Goal: Contribute content: Contribute content

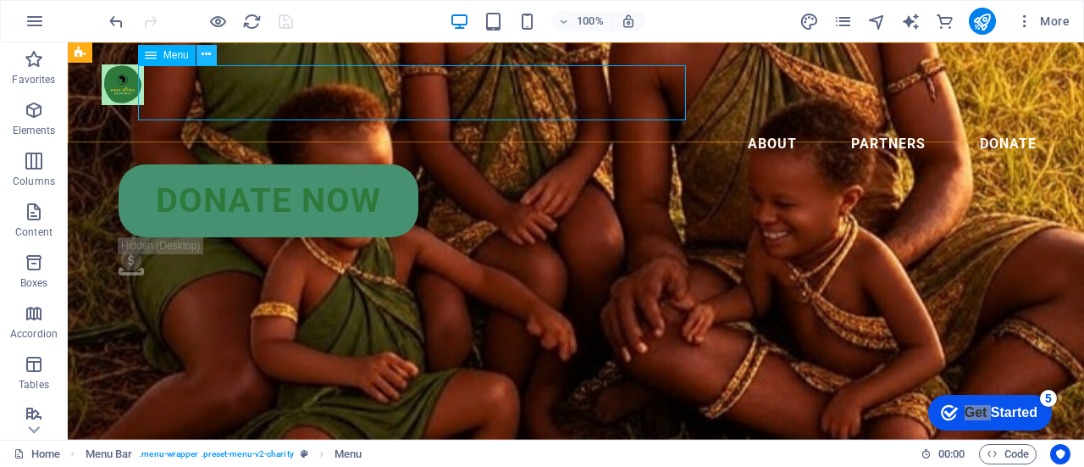
click at [206, 54] on icon at bounding box center [206, 55] width 9 height 18
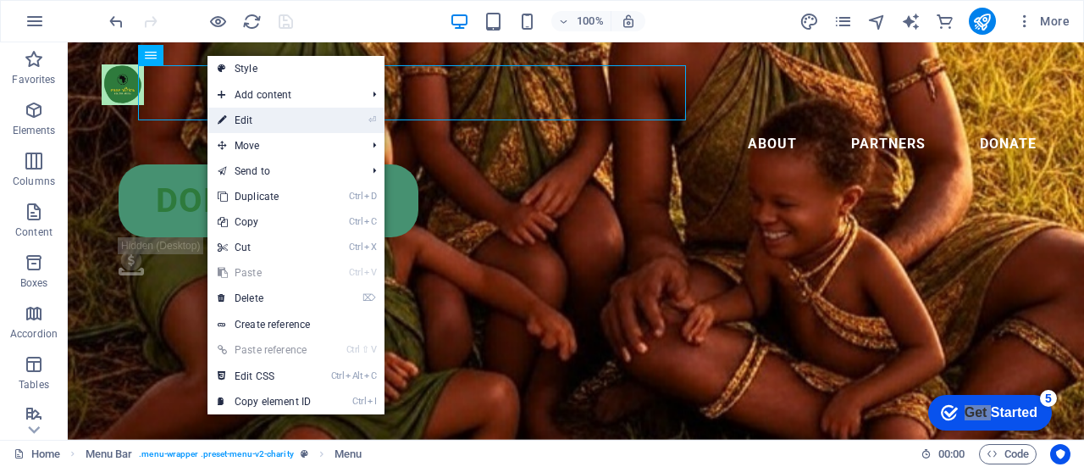
click at [257, 123] on link "⏎ Edit" at bounding box center [264, 120] width 113 height 25
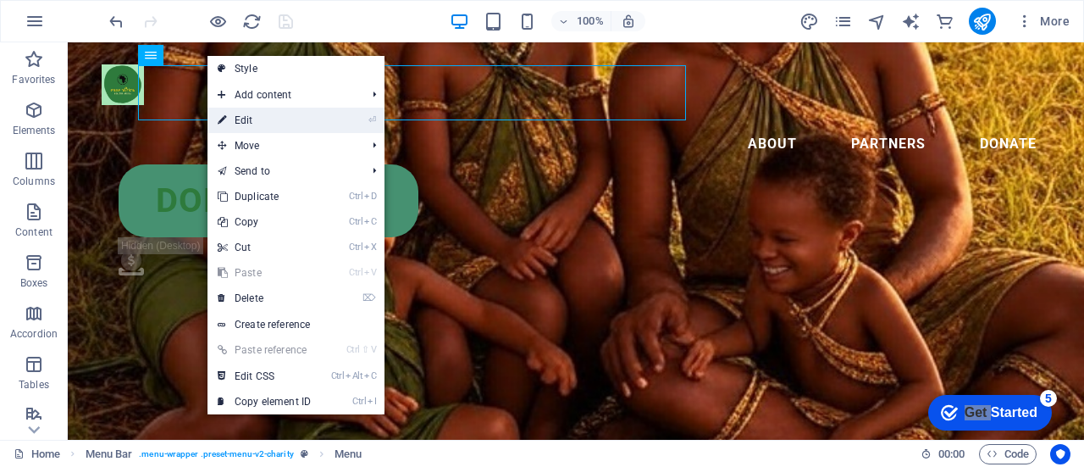
select select
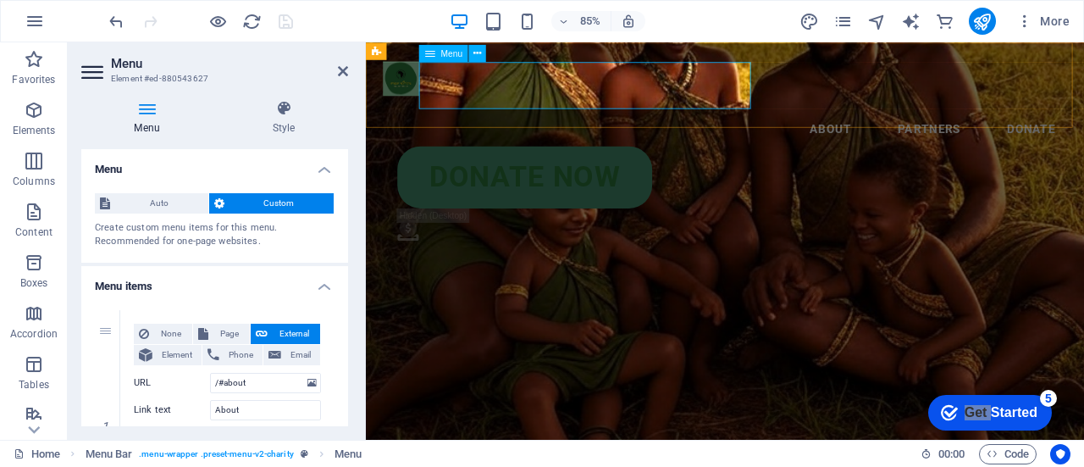
click at [649, 110] on nav "About Partners Donate" at bounding box center [788, 137] width 805 height 54
drag, startPoint x: 344, startPoint y: 223, endPoint x: 340, endPoint y: 238, distance: 15.6
click at [340, 238] on div "Auto Custom Create custom menu items for this menu. Recommended for one-page we…" at bounding box center [214, 221] width 267 height 83
click at [342, 67] on icon at bounding box center [343, 71] width 10 height 14
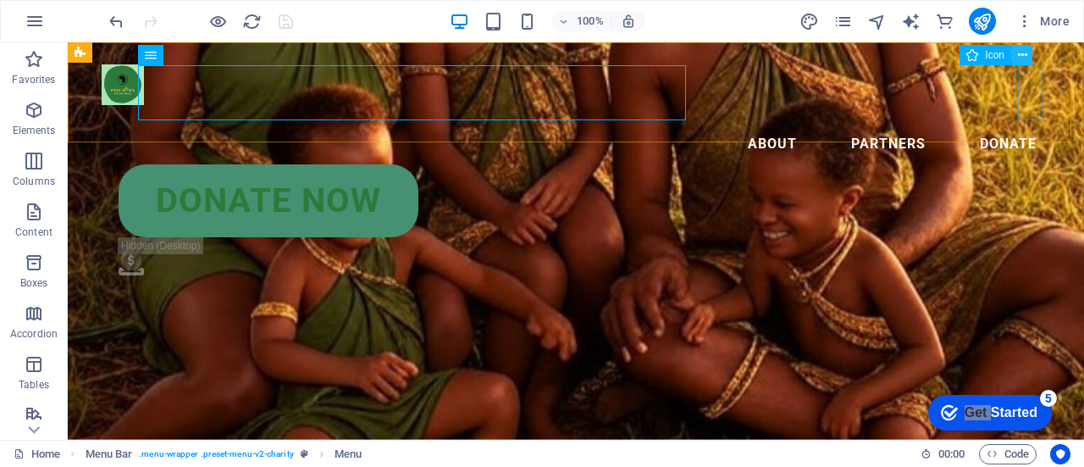
click at [1030, 56] on button at bounding box center [1022, 55] width 20 height 20
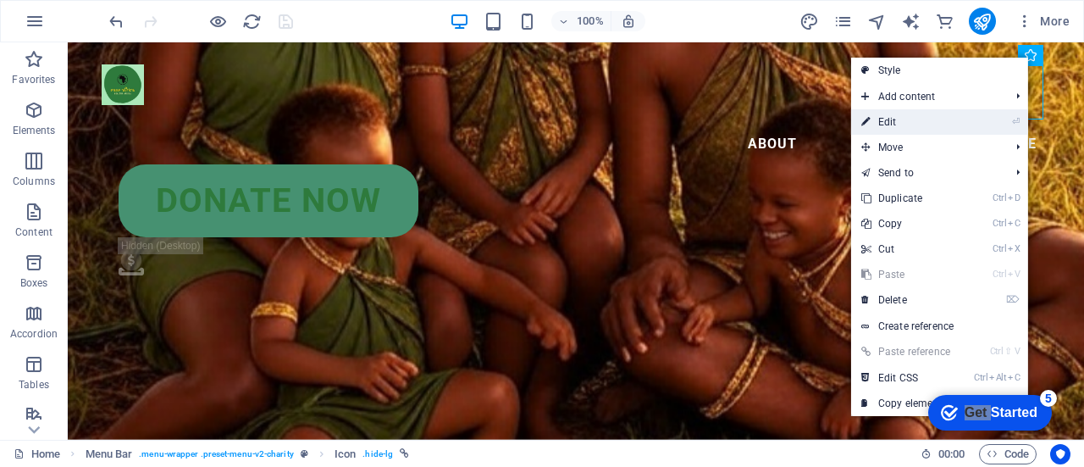
click at [938, 117] on link "⏎ Edit" at bounding box center [907, 121] width 113 height 25
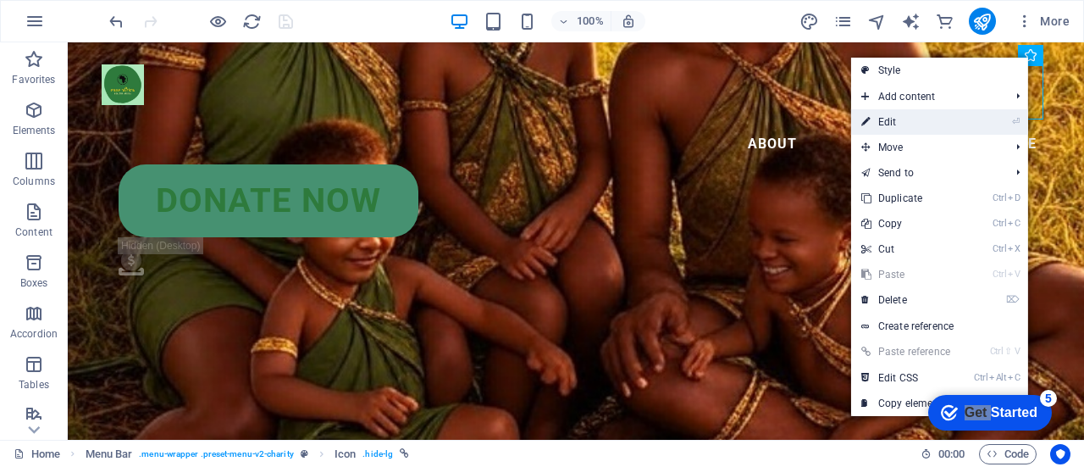
select select "xMidYMid"
select select "px"
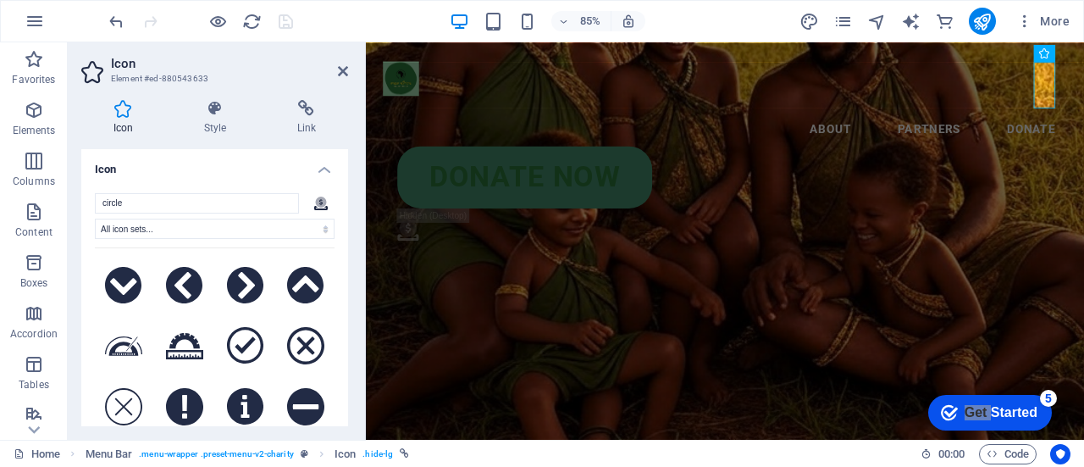
click at [348, 174] on div "Icon Style Link Icon circle .fa-secondary{opacity:.4} All icon sets... IcoFont …" at bounding box center [215, 262] width 294 height 353
click at [312, 123] on h4 "Link" at bounding box center [306, 118] width 83 height 36
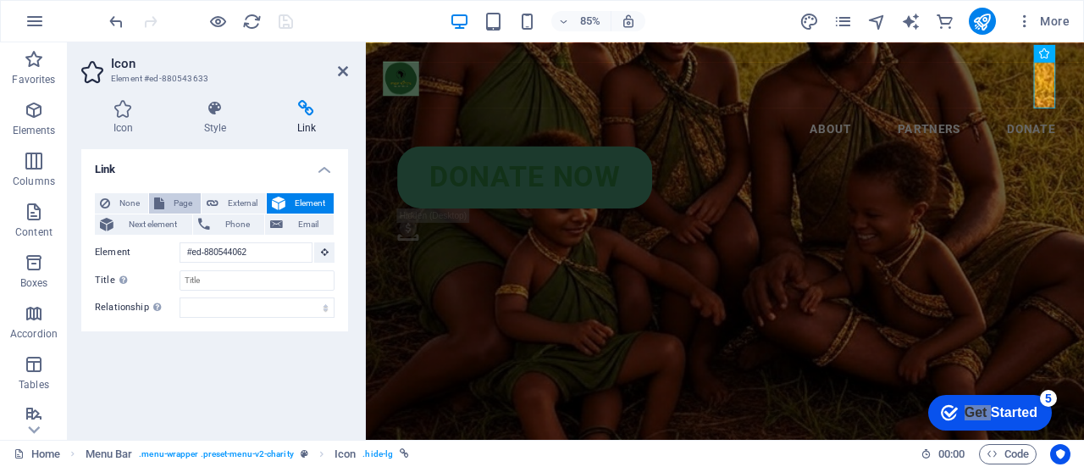
click at [188, 207] on span "Page" at bounding box center [182, 203] width 26 height 20
select select
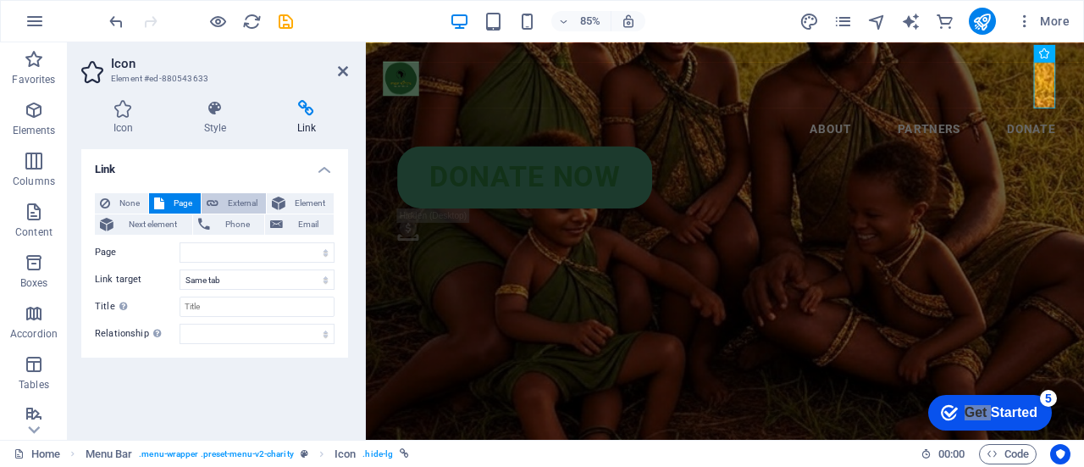
click at [232, 210] on span "External" at bounding box center [242, 203] width 37 height 20
click at [307, 200] on span "Element" at bounding box center [310, 203] width 38 height 20
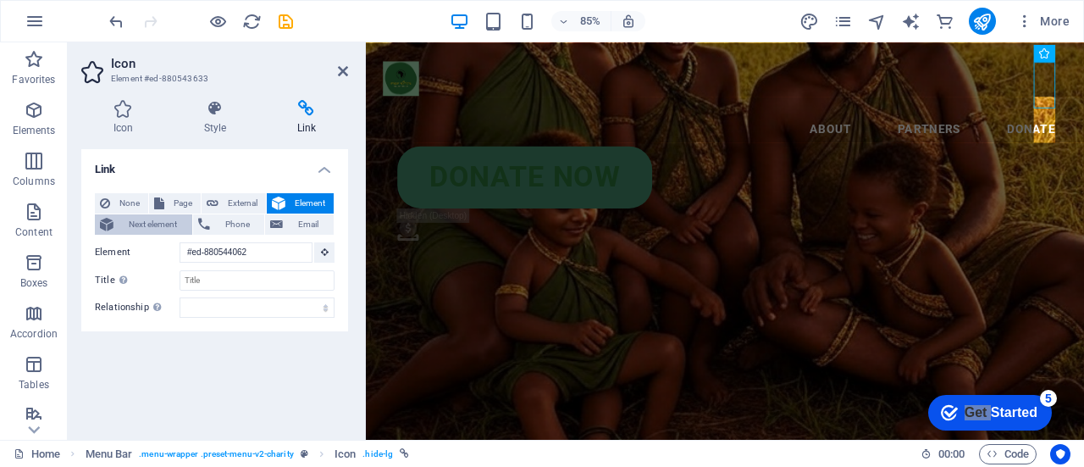
click at [170, 224] on span "Next element" at bounding box center [153, 224] width 69 height 20
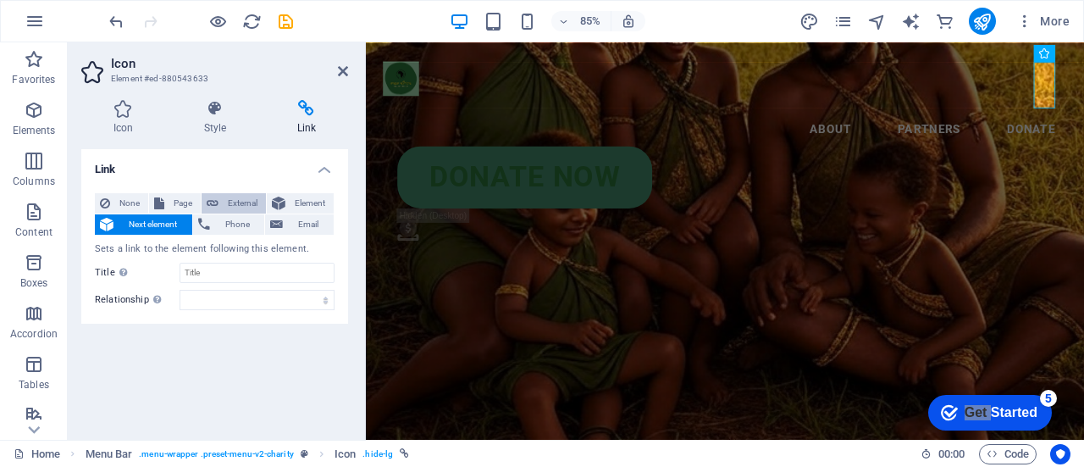
click at [227, 199] on span "External" at bounding box center [242, 203] width 37 height 20
select select "blank"
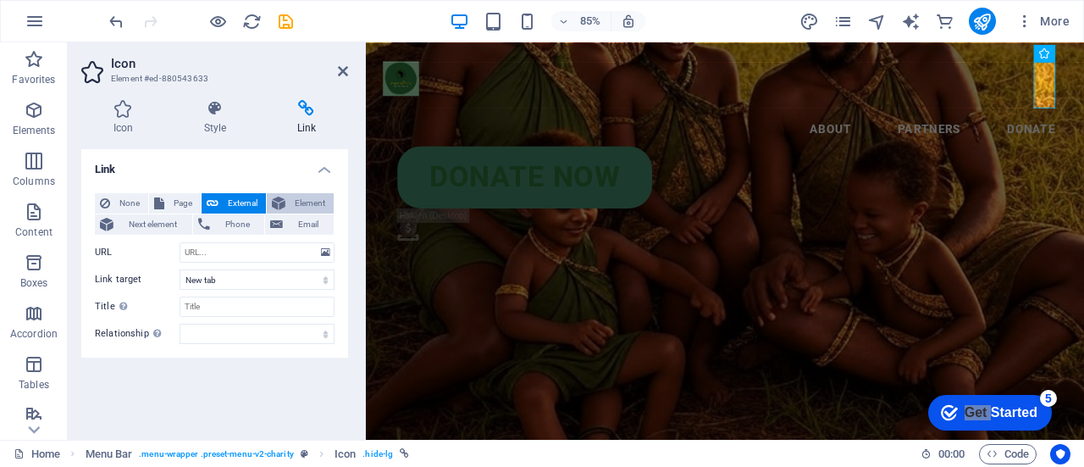
click at [276, 201] on icon at bounding box center [279, 203] width 14 height 20
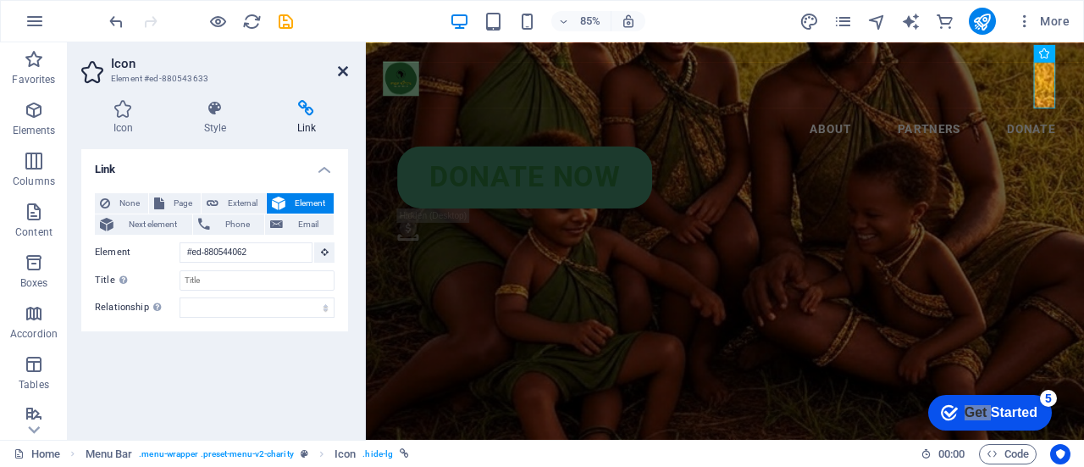
click at [345, 64] on icon at bounding box center [343, 71] width 10 height 14
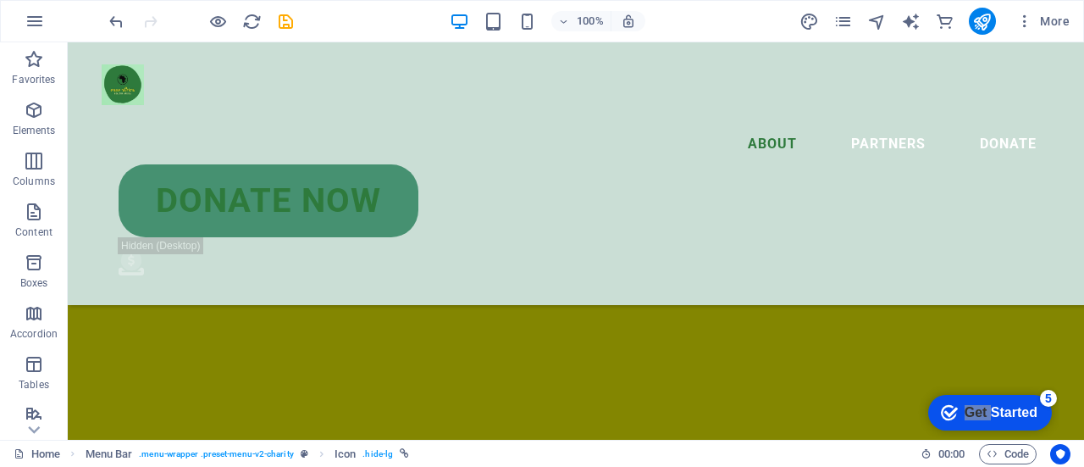
scroll to position [3005, 0]
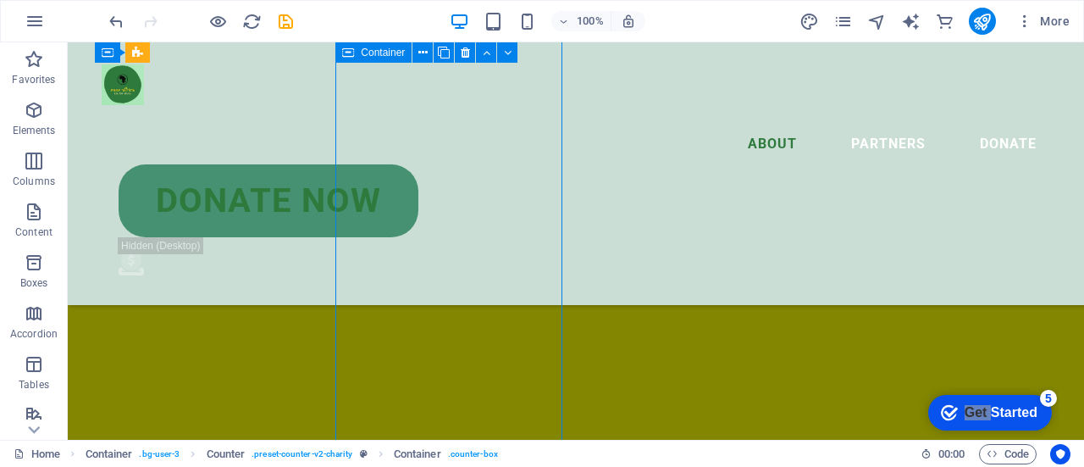
drag, startPoint x: 204, startPoint y: 414, endPoint x: 482, endPoint y: 358, distance: 283.4
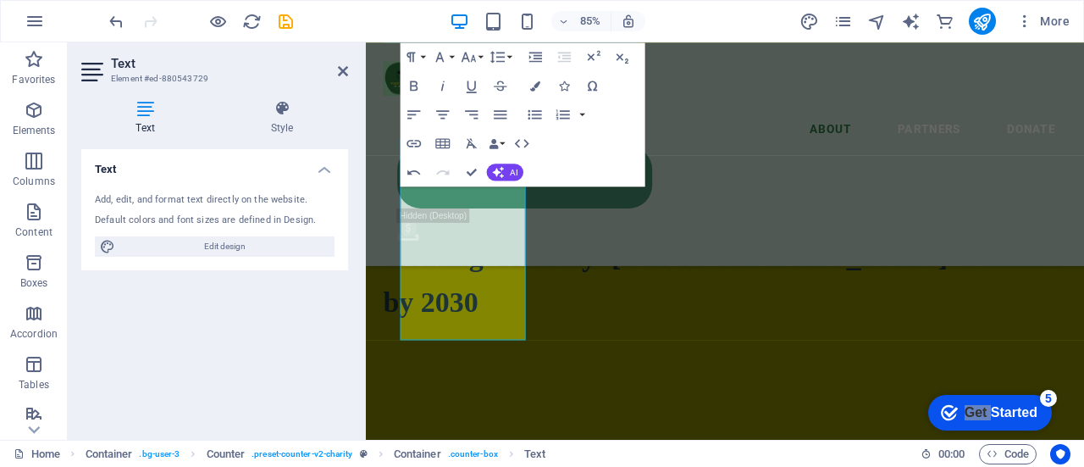
click at [268, 340] on div "Text Add, edit, and format text directly on the website. Default colors and fon…" at bounding box center [214, 287] width 267 height 277
drag, startPoint x: 711, startPoint y: 385, endPoint x: 536, endPoint y: 423, distance: 179.2
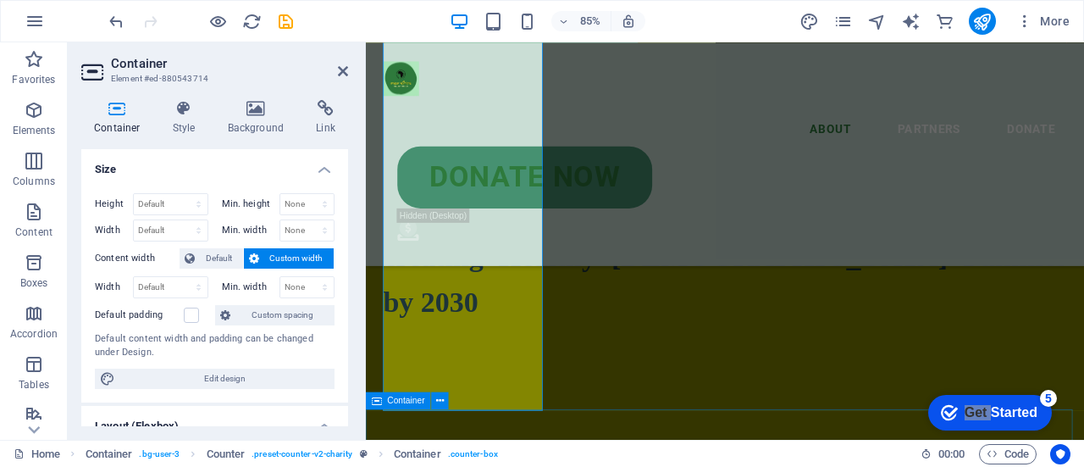
select select "multiple-clouds"
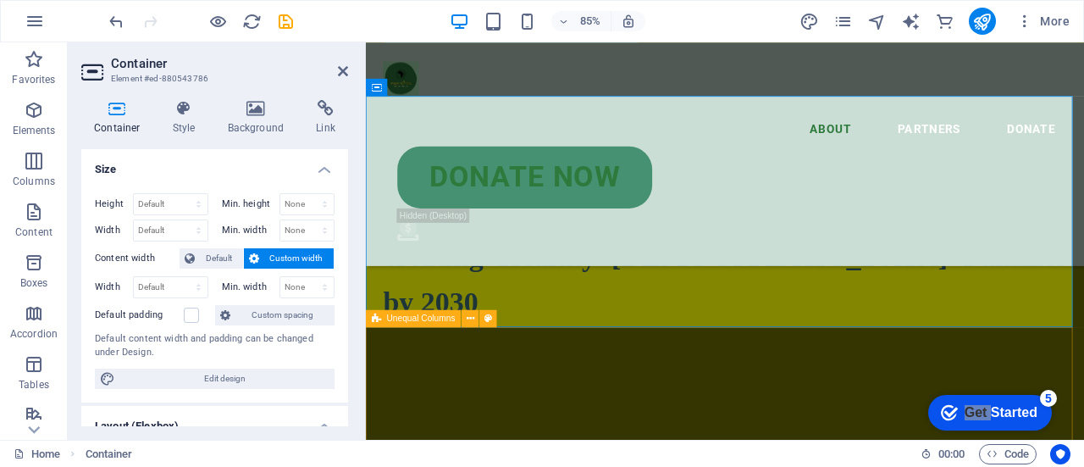
scroll to position [3716, 0]
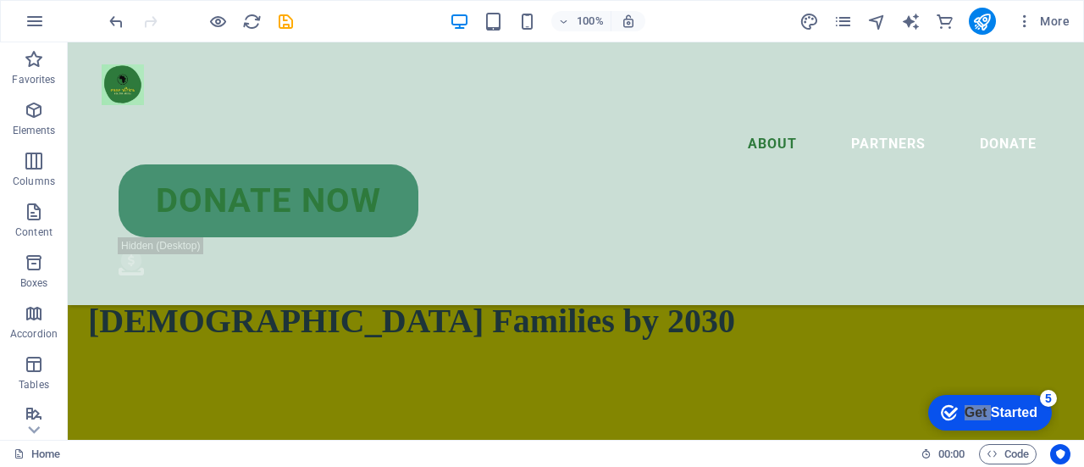
scroll to position [2917, 0]
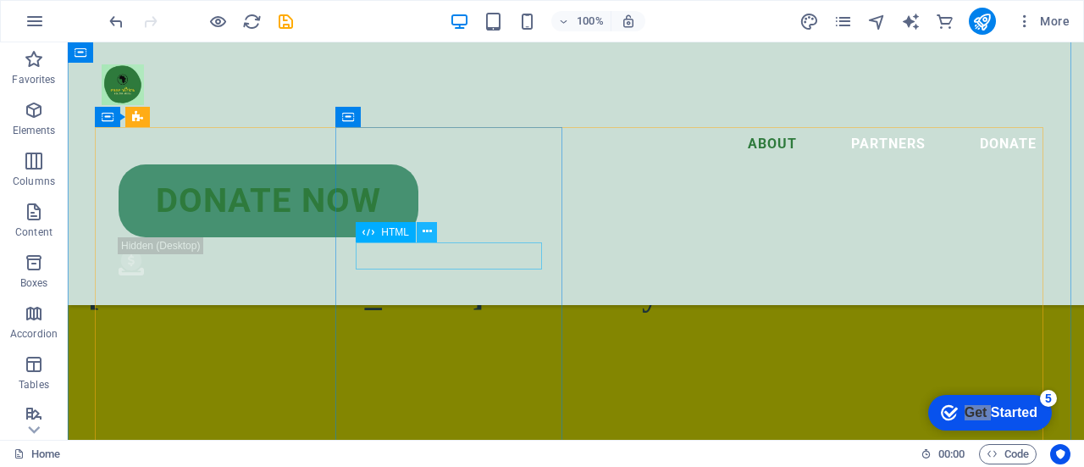
click at [429, 235] on icon at bounding box center [427, 232] width 9 height 18
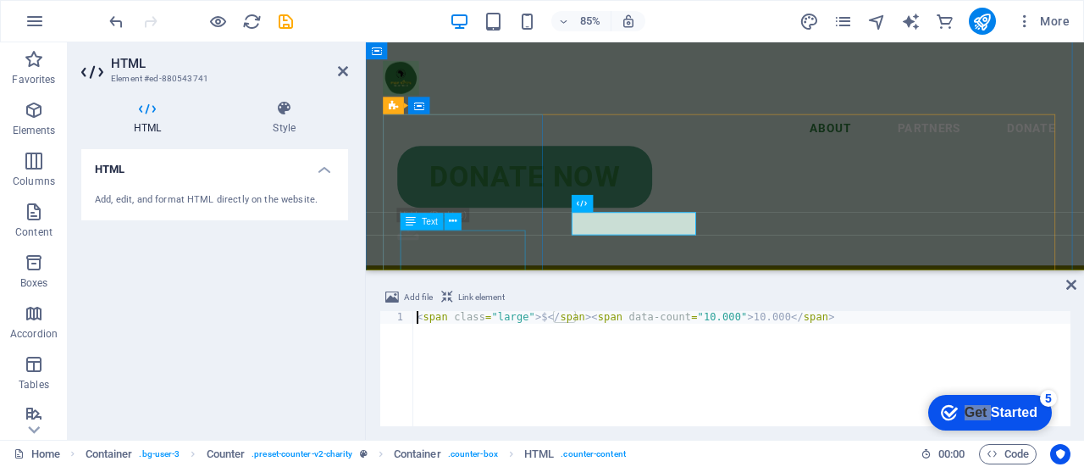
scroll to position [3059, 0]
click at [718, 316] on div "< span class = "large" > $ </ span > < span data-count = "10.000" > 10.000 </ s…" at bounding box center [741, 381] width 657 height 141
click at [753, 314] on div "< span class = "large" > $ </ span > < span data-count = "1000.000" > 10.000 </…" at bounding box center [741, 381] width 657 height 141
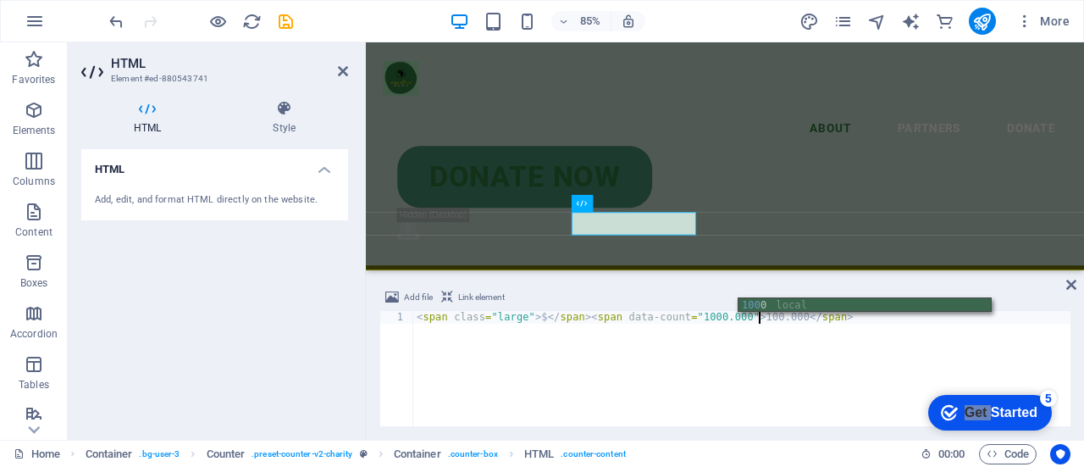
scroll to position [0, 29]
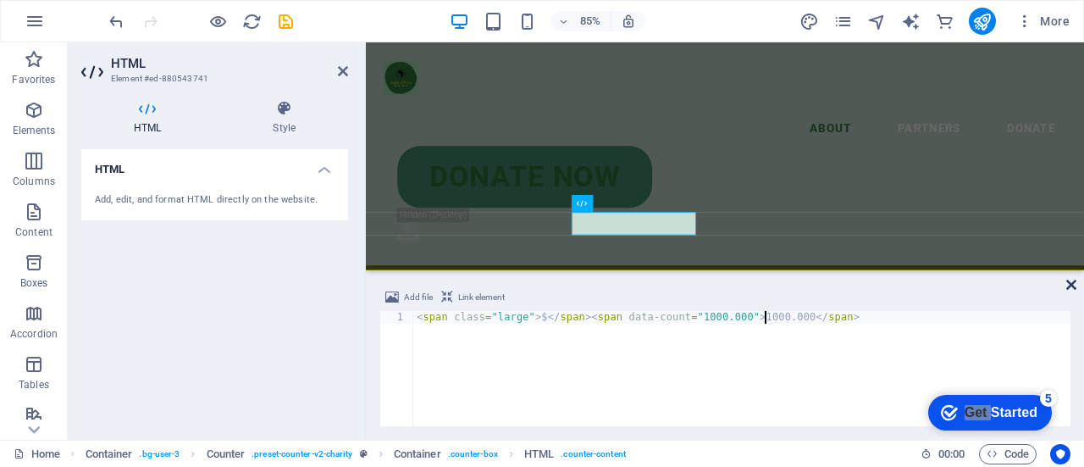
type textarea "<span class="large"> $</span><span data-count="1000.000">1000.000</span>"
click at [1073, 282] on icon at bounding box center [1071, 285] width 10 height 14
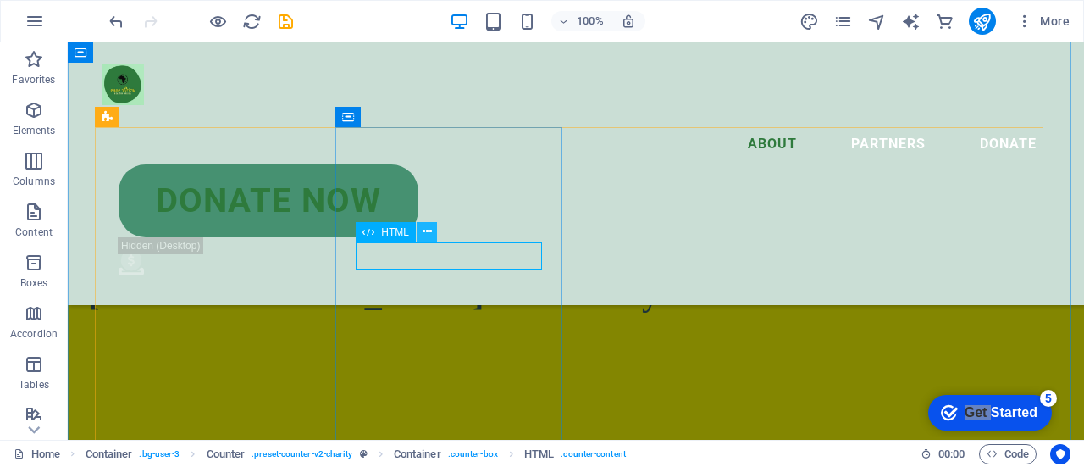
click at [428, 228] on icon at bounding box center [427, 232] width 9 height 18
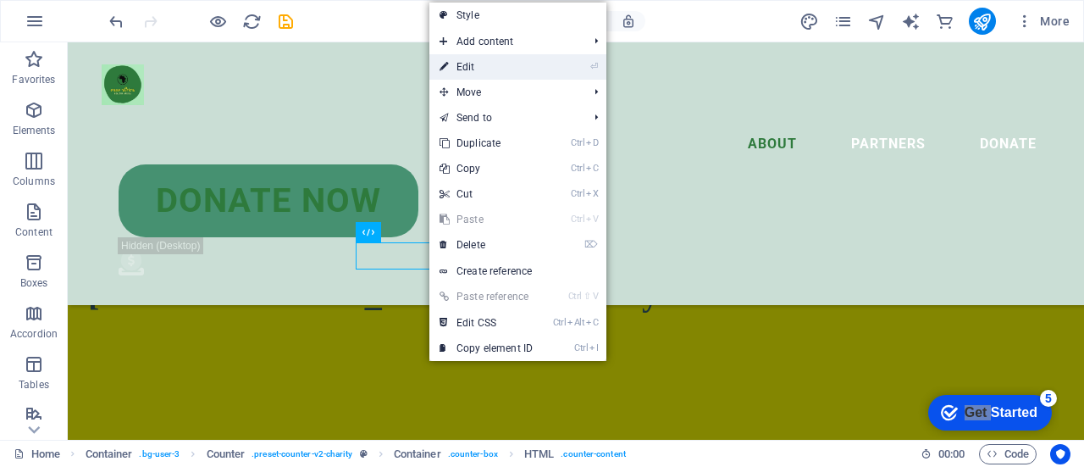
click at [480, 63] on link "⏎ Edit" at bounding box center [485, 66] width 113 height 25
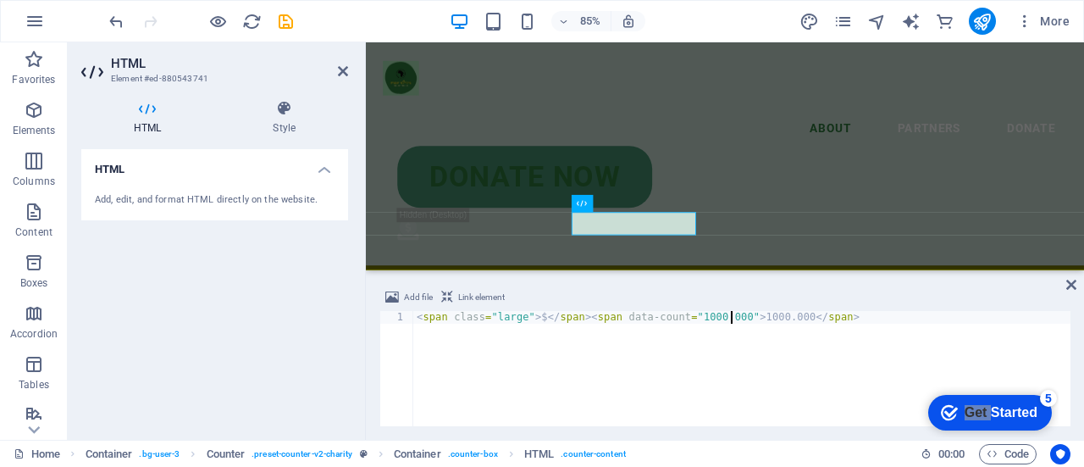
click at [730, 319] on div "< span class = "large" > $ </ span > < span data-count = "1000.000" > 1000.000 …" at bounding box center [741, 381] width 657 height 141
type textarea "<span class="large"> $</span><span data-count="1000.000 +">1000.000</span>"
click at [1064, 280] on div "Add file Link element <span class="large"> $</span><span data-count="1000.000 +…" at bounding box center [725, 357] width 718 height 166
click at [1070, 284] on icon at bounding box center [1071, 285] width 10 height 14
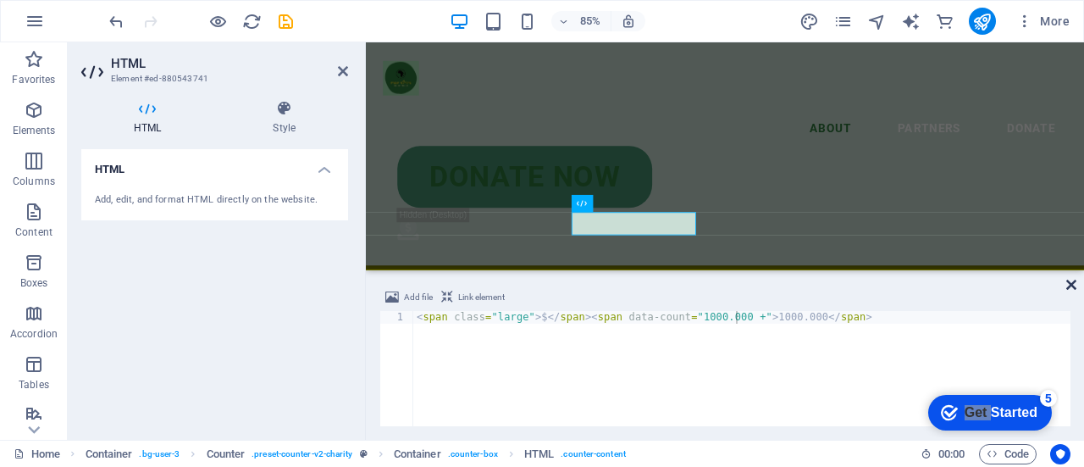
scroll to position [2917, 0]
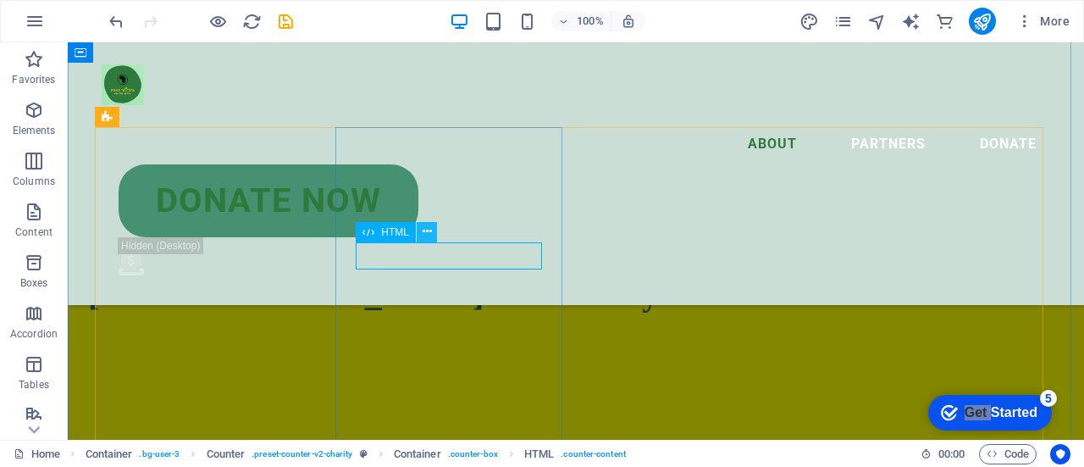
click at [426, 231] on icon at bounding box center [427, 232] width 9 height 18
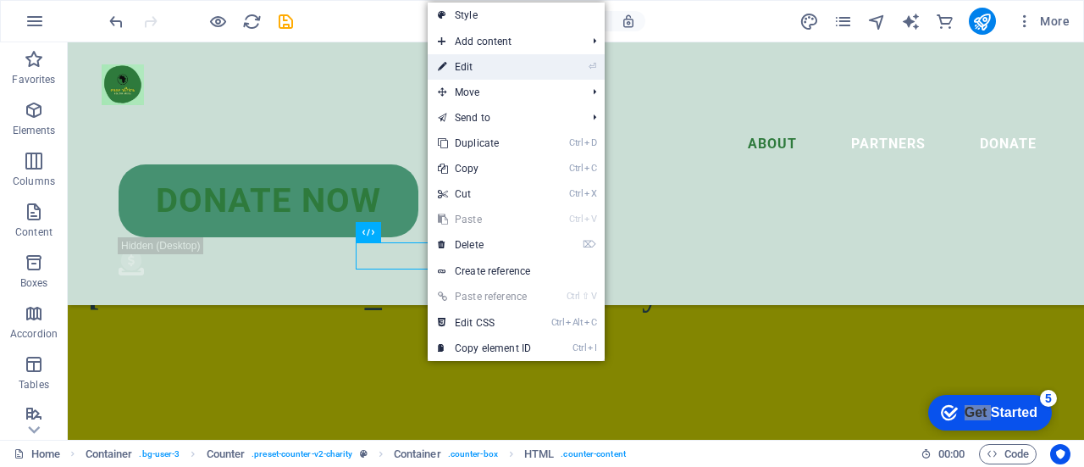
click at [498, 78] on link "⏎ Edit" at bounding box center [484, 66] width 113 height 25
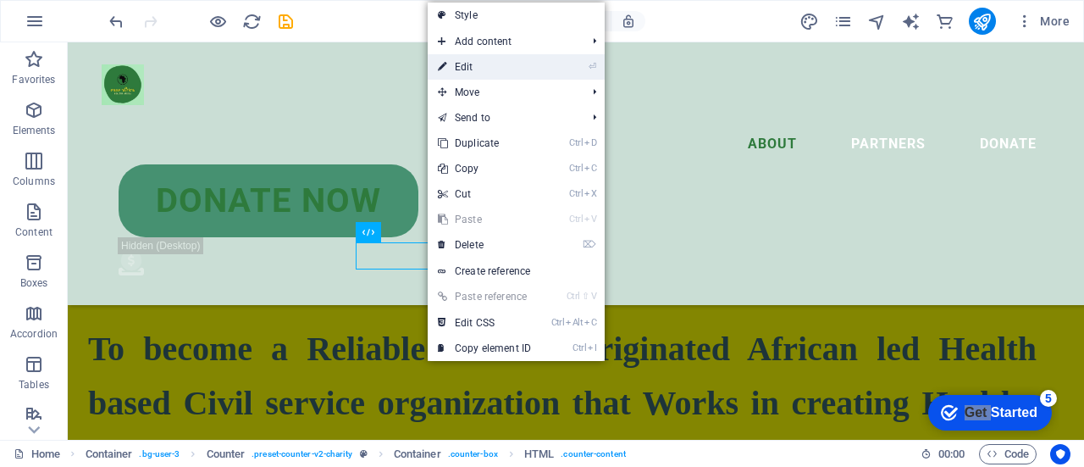
scroll to position [3059, 0]
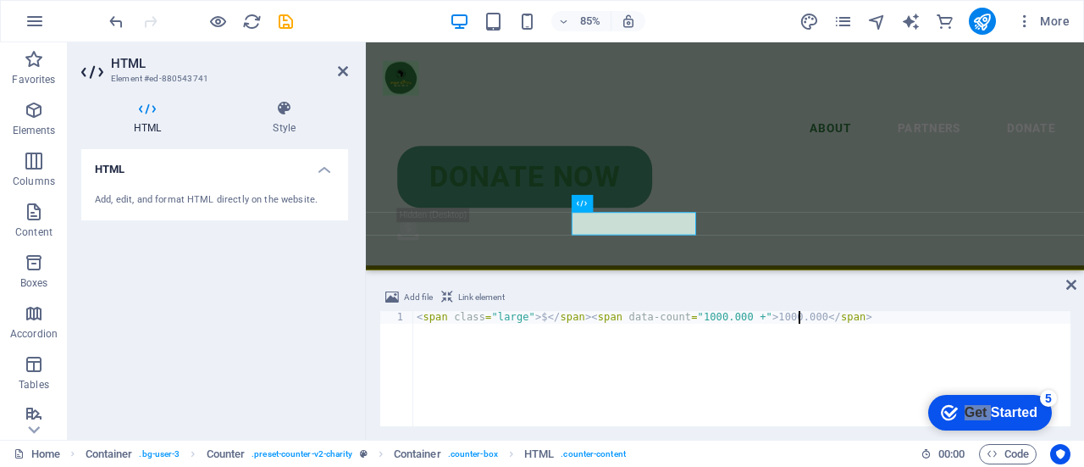
click at [800, 319] on div "< span class = "large" > $ </ span > < span data-count = "1000.000 +" > 1000.00…" at bounding box center [741, 381] width 657 height 141
type textarea "<span class="large"> $</span><span data-count="1000.000 +">1000.000+</span>"
click at [1067, 281] on icon at bounding box center [1071, 285] width 10 height 14
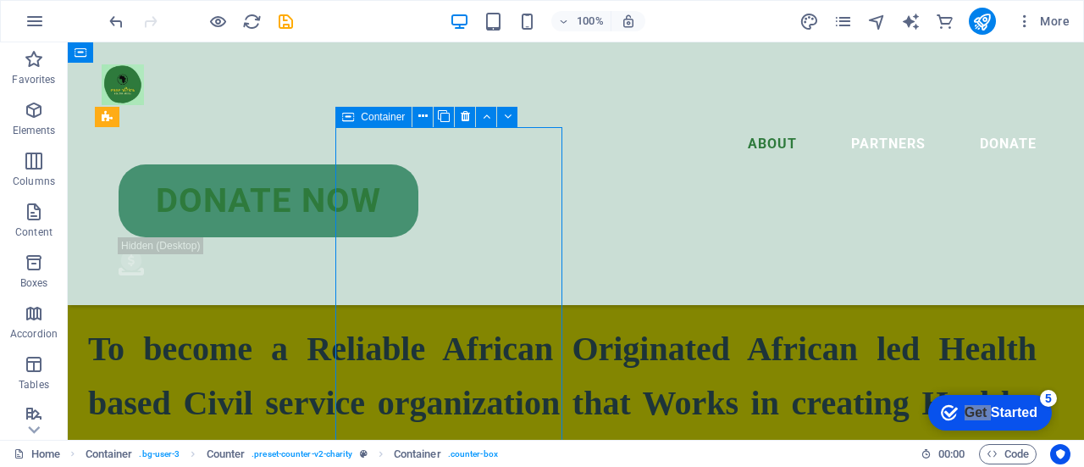
scroll to position [3259, 0]
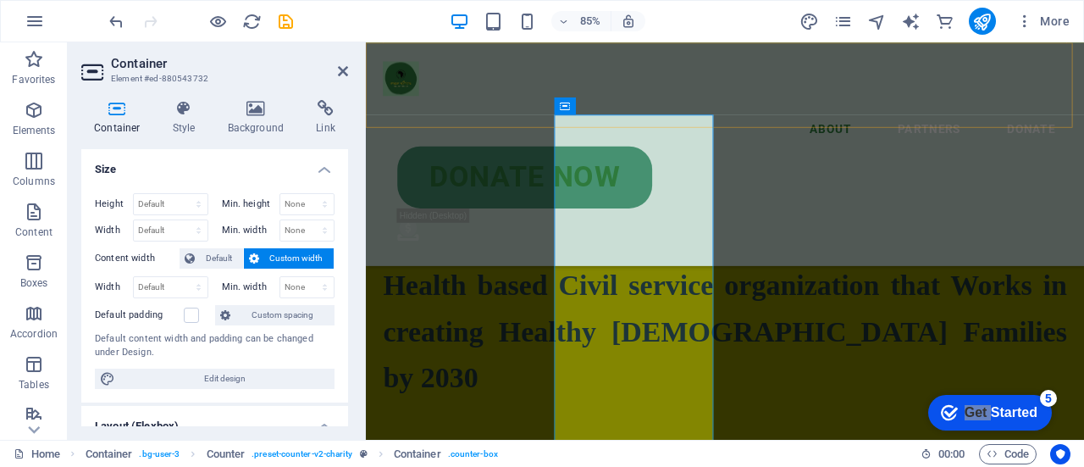
click at [673, 55] on div "About Partners Donate Donate Now .fa-secondary{opacity:.4}" at bounding box center [788, 173] width 845 height 263
select select "header"
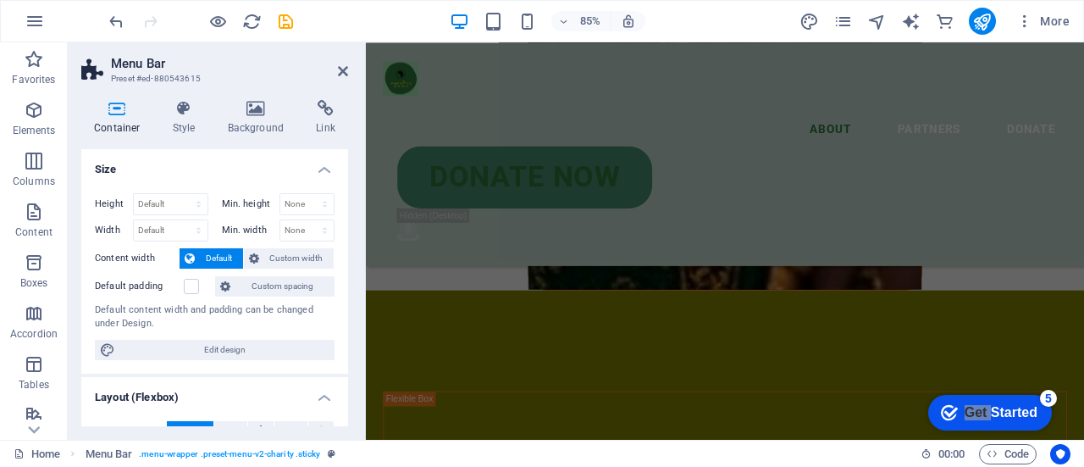
scroll to position [2495, 0]
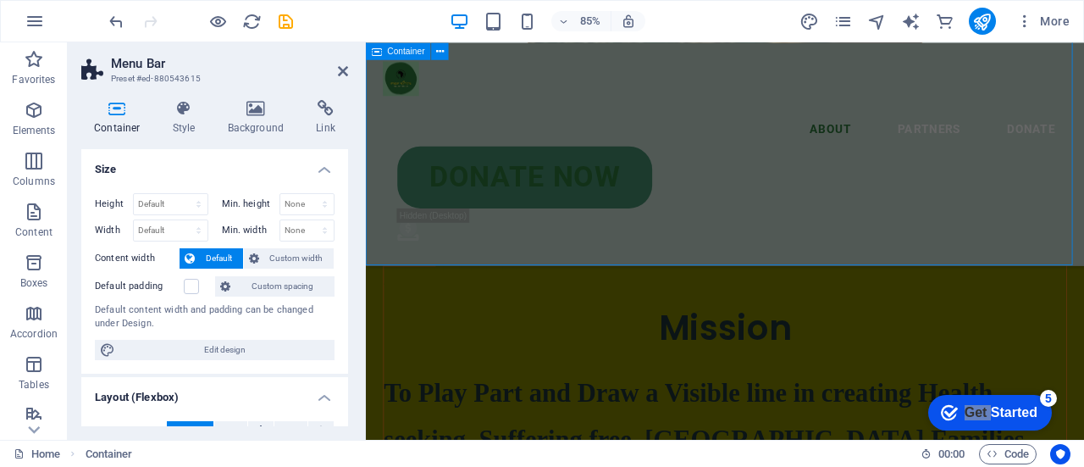
scroll to position [2119, 0]
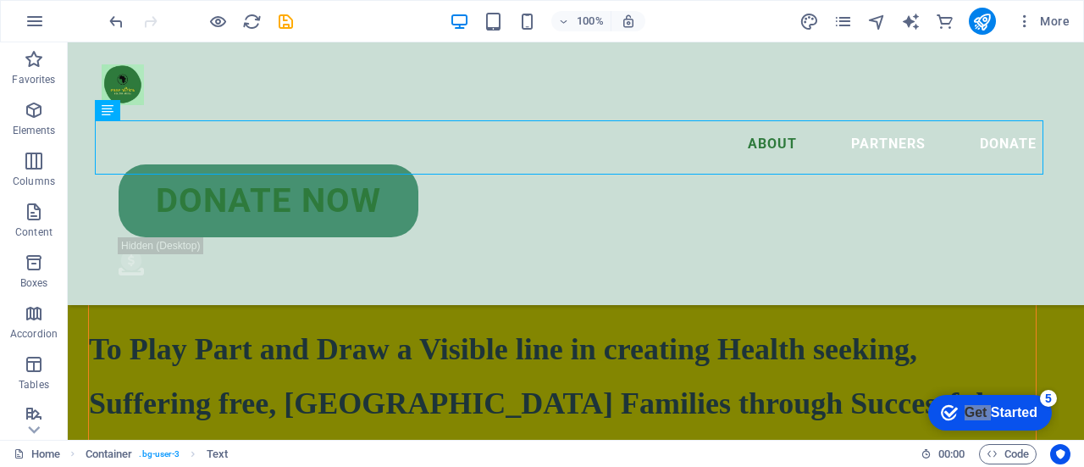
scroll to position [2397, 0]
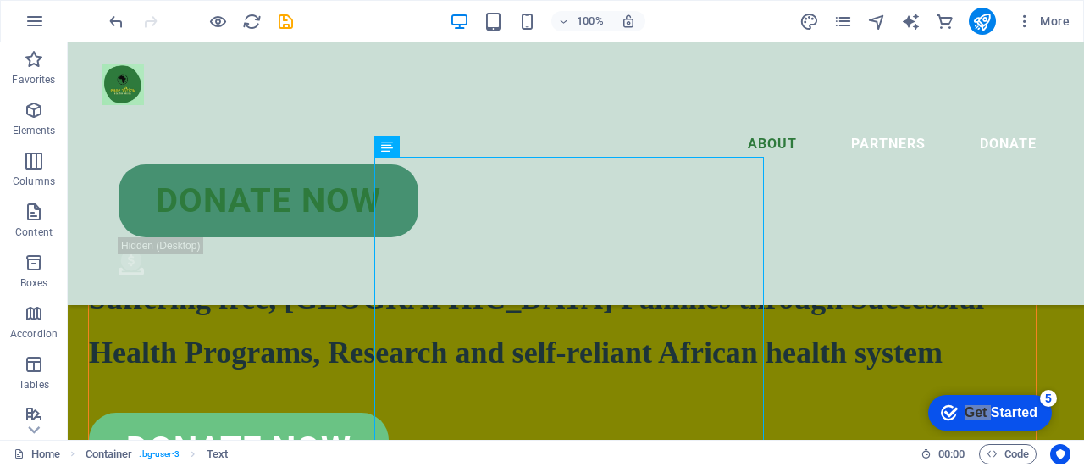
scroll to position [2467, 0]
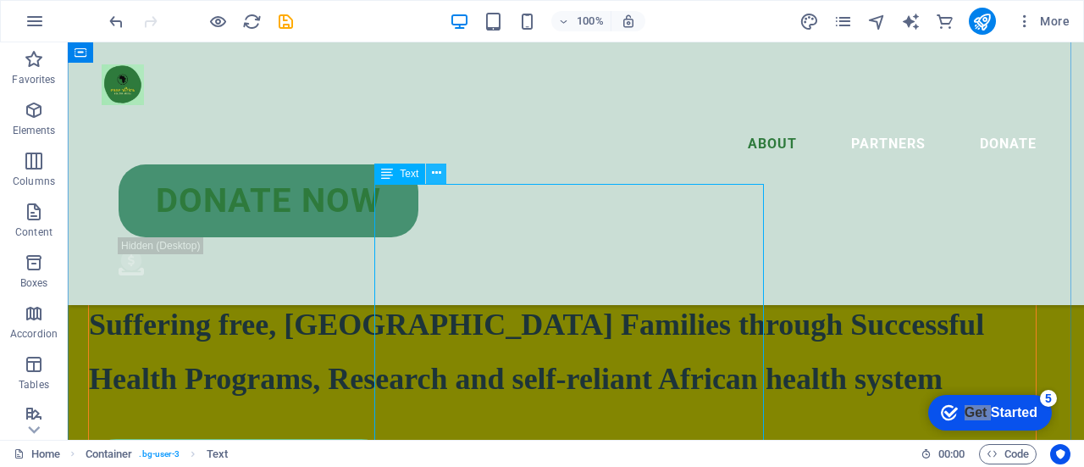
click at [438, 175] on icon at bounding box center [436, 173] width 9 height 18
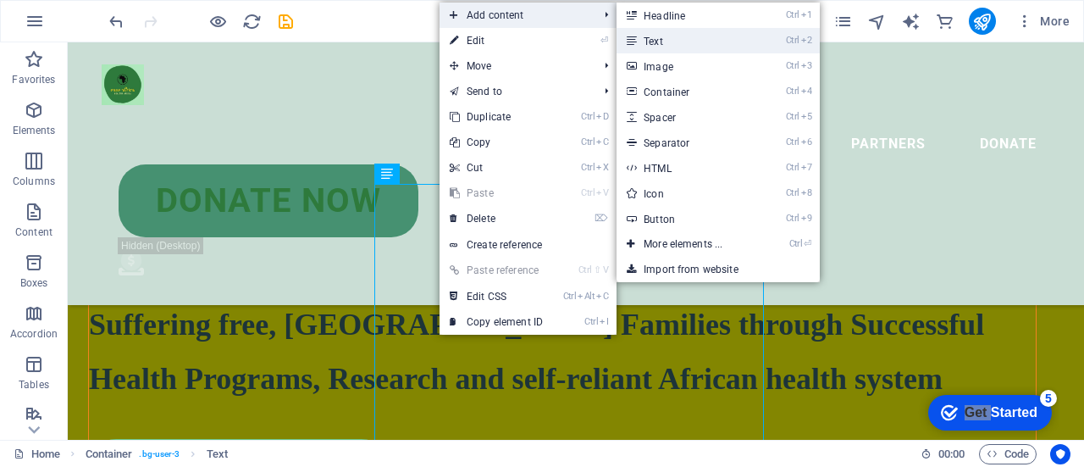
click at [722, 46] on link "Ctrl 2 Text" at bounding box center [687, 40] width 140 height 25
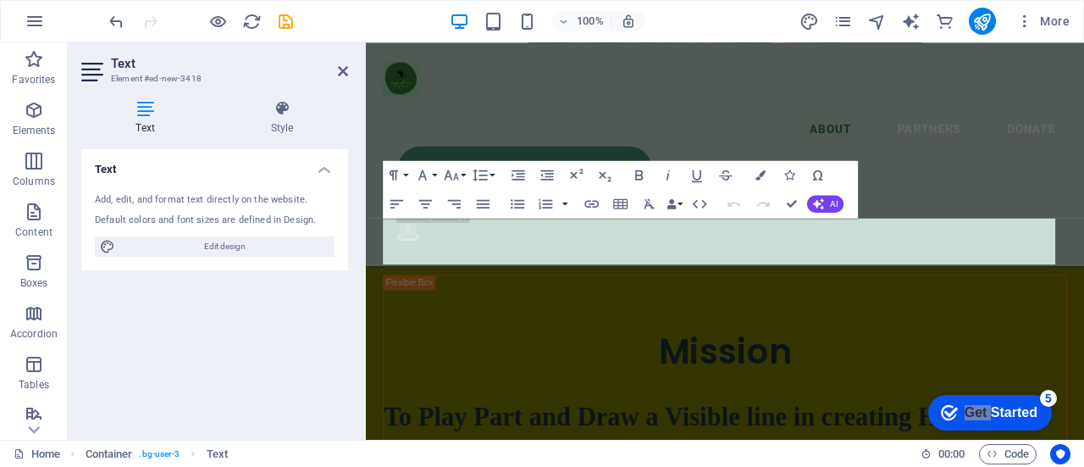
scroll to position [3110, 0]
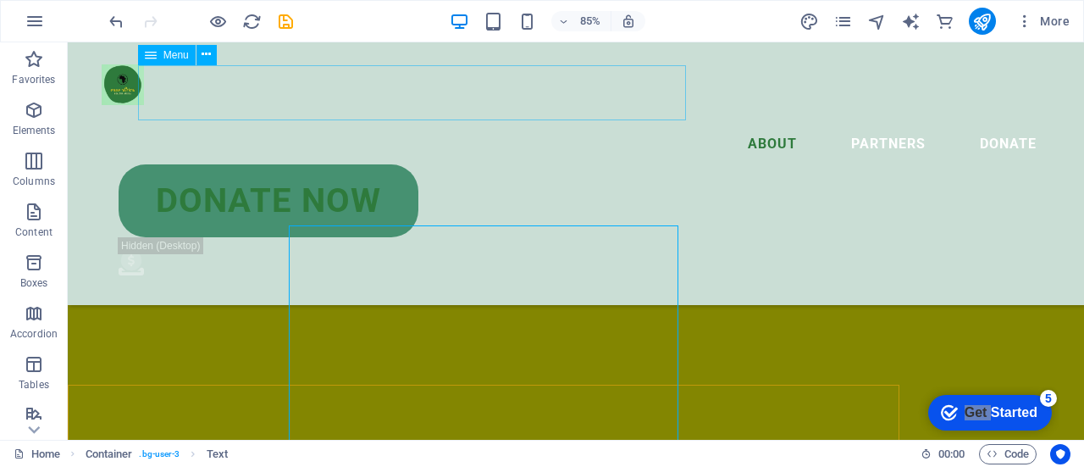
scroll to position [2768, 0]
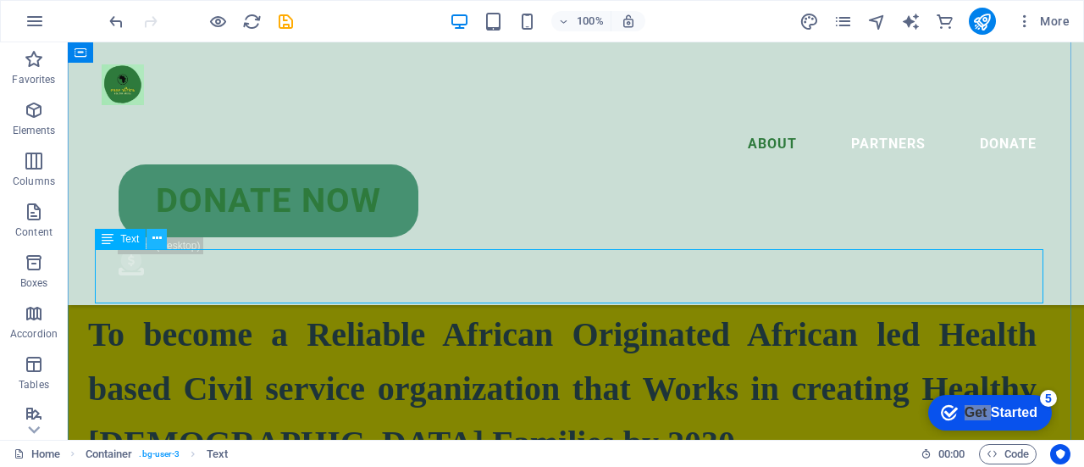
click at [152, 236] on icon at bounding box center [156, 239] width 9 height 18
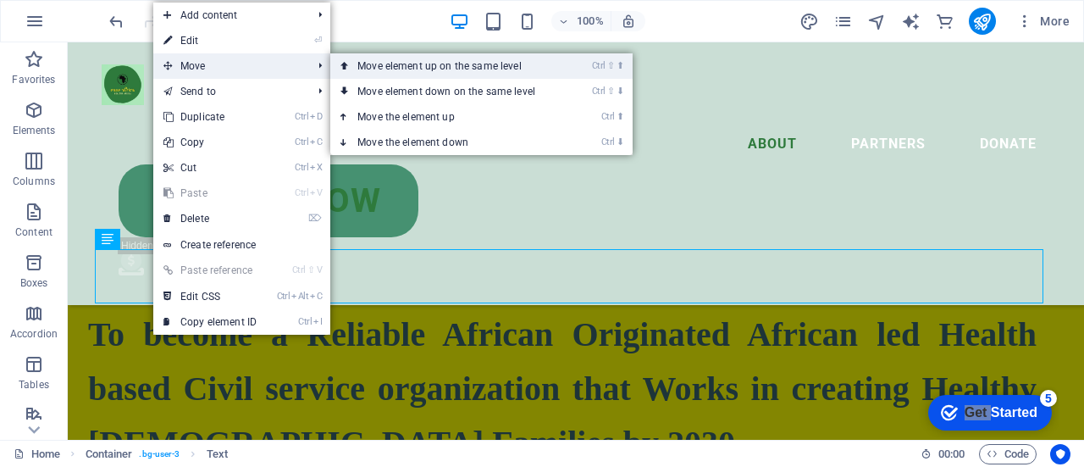
click at [523, 74] on link "Ctrl ⇧ ⬆ Move element up on the same level" at bounding box center [449, 65] width 239 height 25
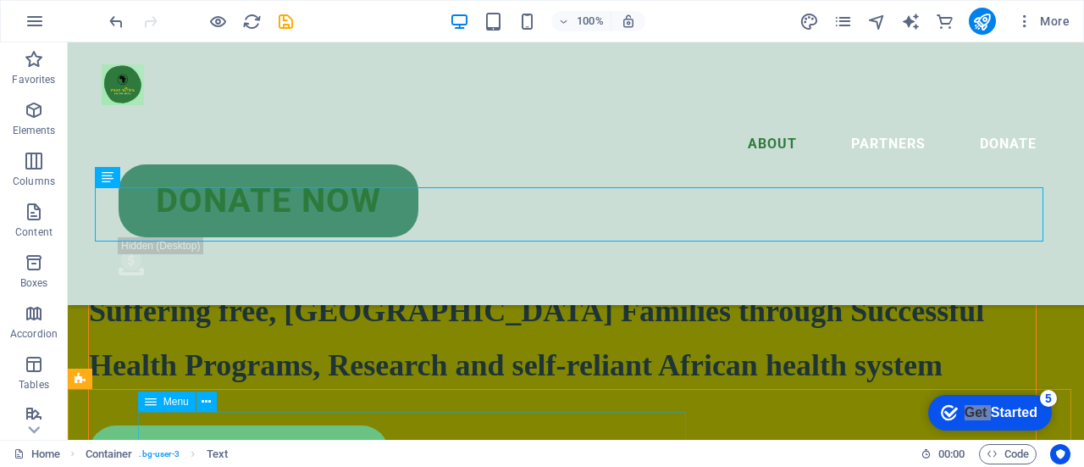
scroll to position [2437, 0]
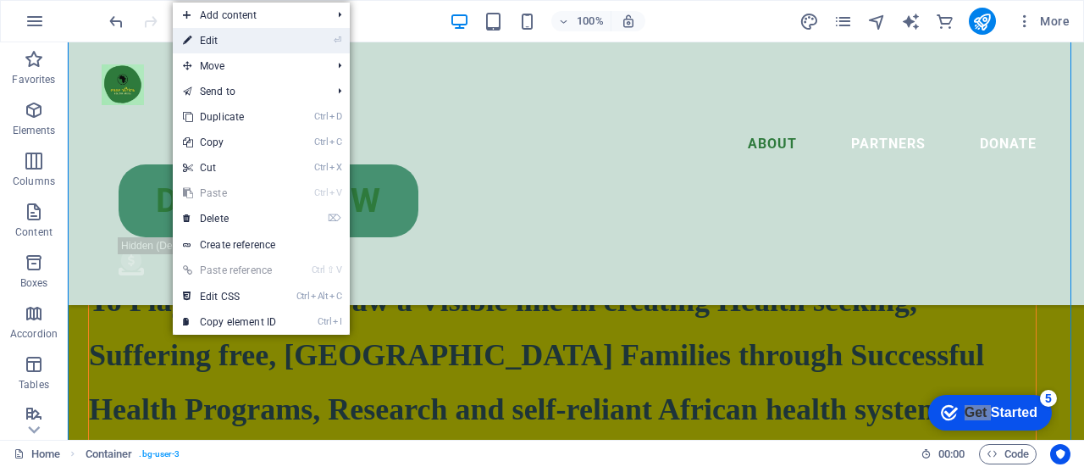
click at [289, 33] on li "⏎ Edit" at bounding box center [261, 40] width 177 height 25
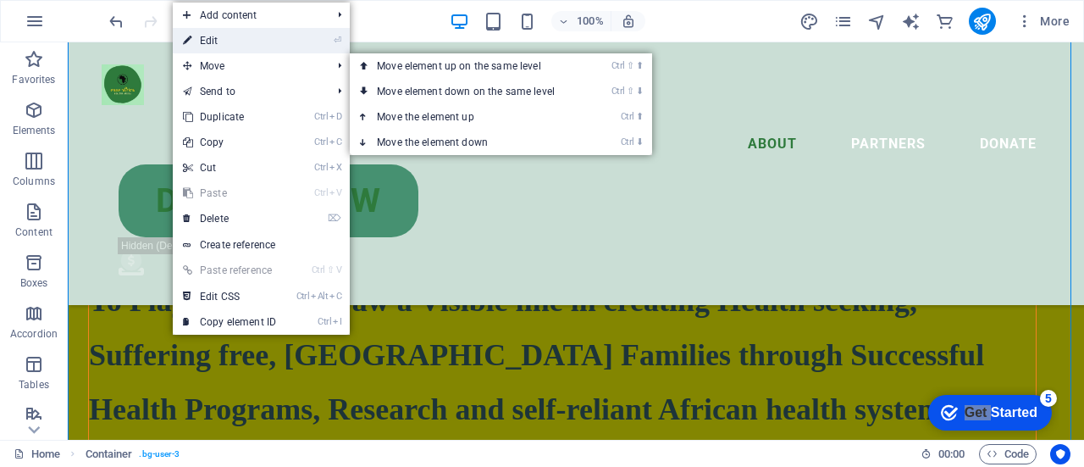
click at [286, 43] on link "⏎ Edit" at bounding box center [229, 40] width 113 height 25
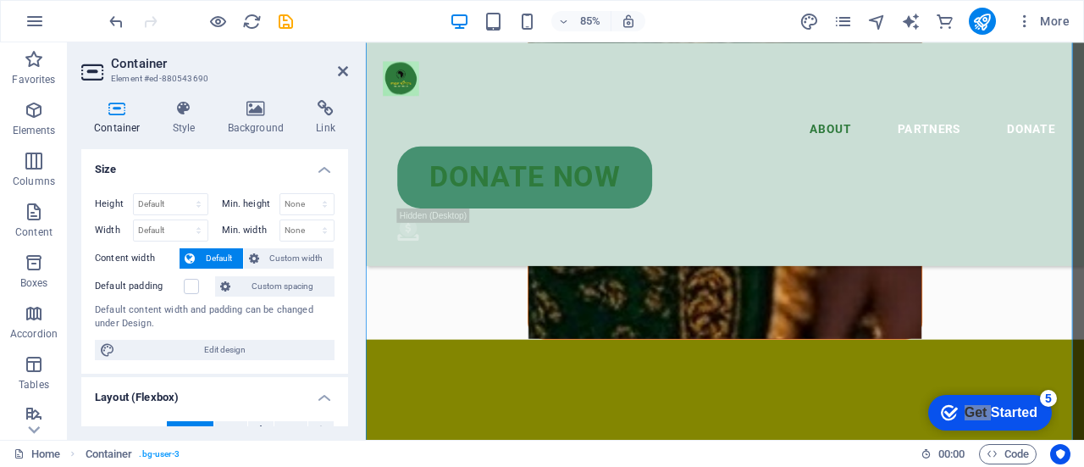
scroll to position [2779, 0]
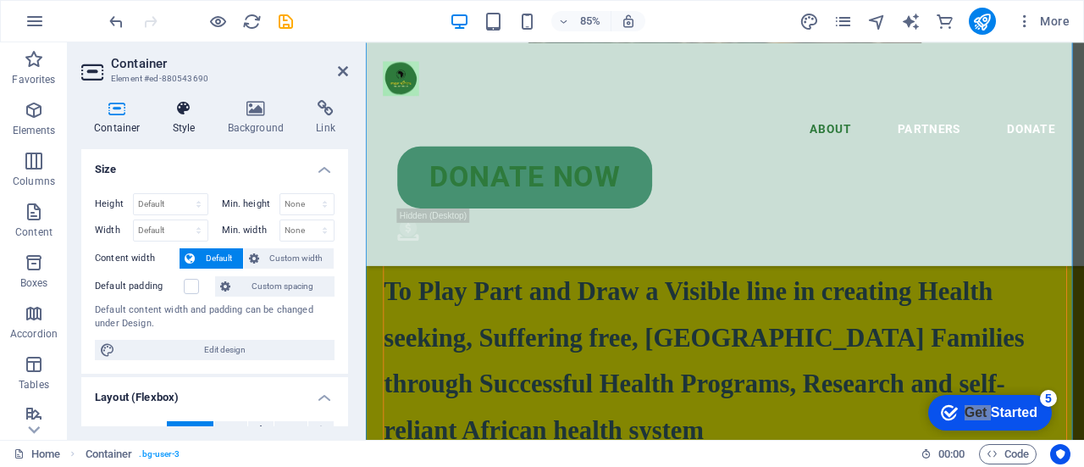
click at [168, 108] on icon at bounding box center [184, 108] width 48 height 17
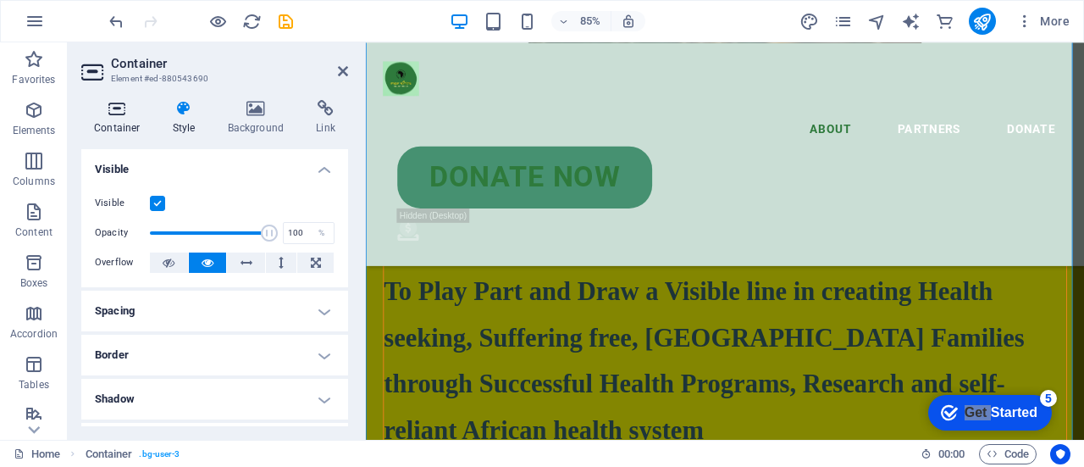
click at [122, 120] on h4 "Container" at bounding box center [120, 118] width 79 height 36
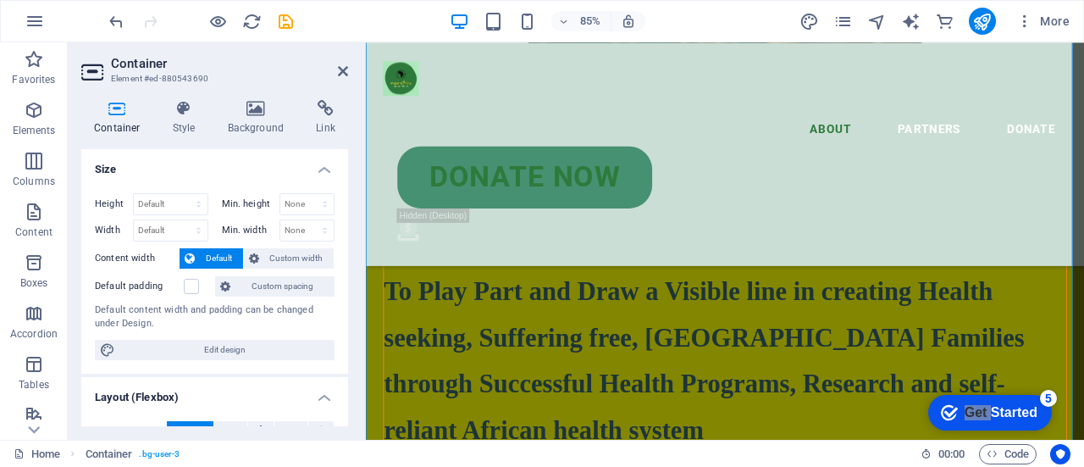
drag, startPoint x: 349, startPoint y: 196, endPoint x: 351, endPoint y: 224, distance: 28.0
click at [351, 224] on div "Container Style Background Link Size Height Default px rem % vh vw Min. height …" at bounding box center [215, 262] width 294 height 353
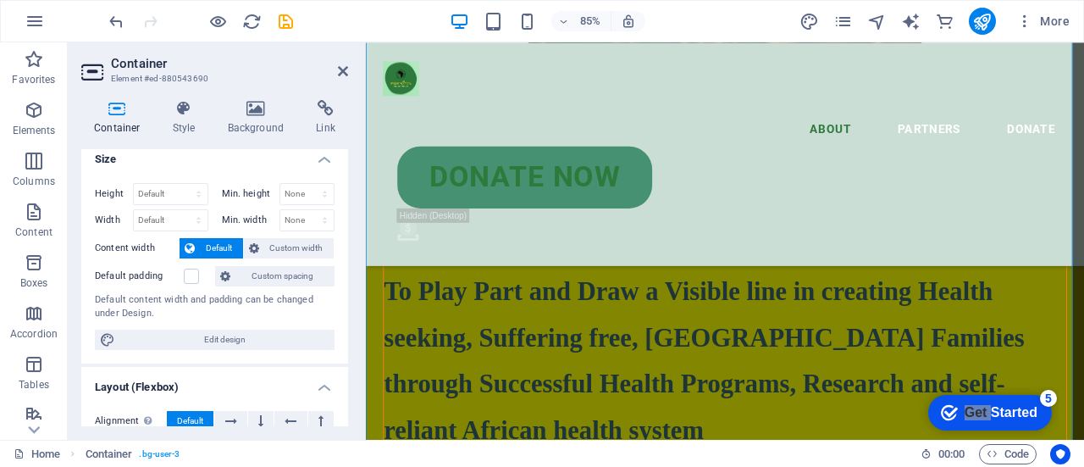
scroll to position [3, 0]
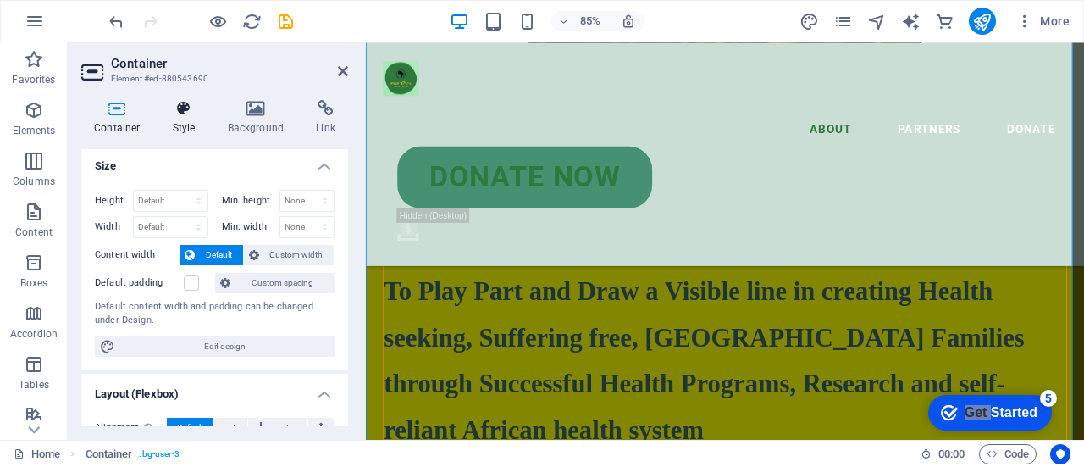
click at [190, 111] on icon at bounding box center [184, 108] width 48 height 17
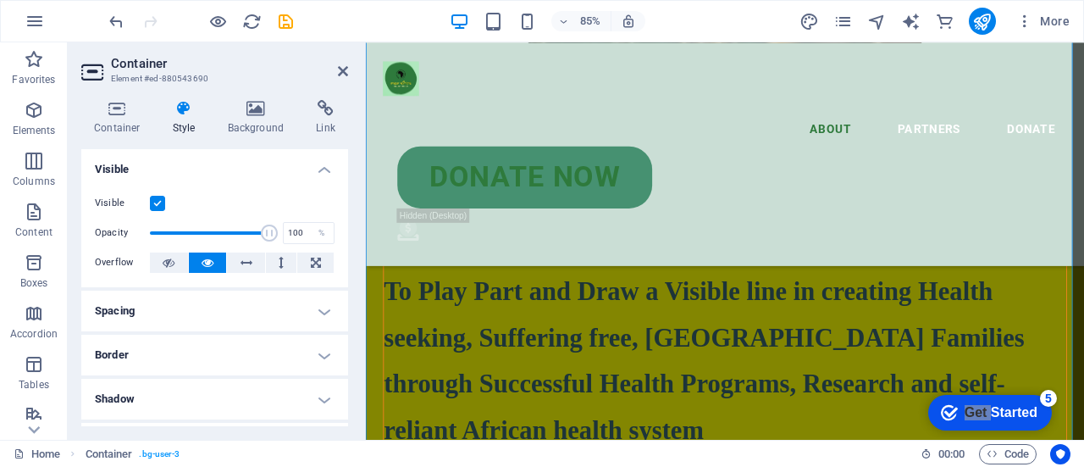
drag, startPoint x: 342, startPoint y: 201, endPoint x: 357, endPoint y: 240, distance: 41.8
click at [357, 240] on div "Container Style Background Link Size Height Default px rem % vh vw Min. height …" at bounding box center [215, 262] width 294 height 353
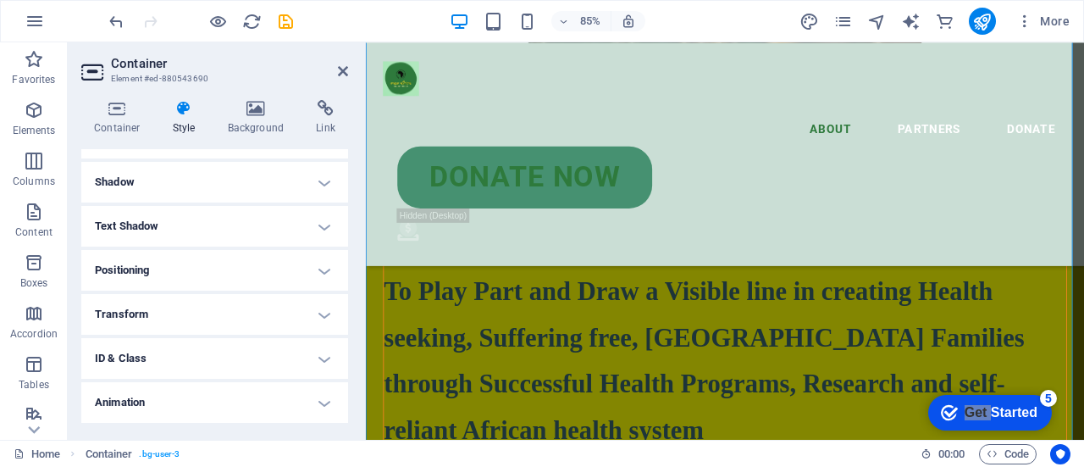
scroll to position [257, 0]
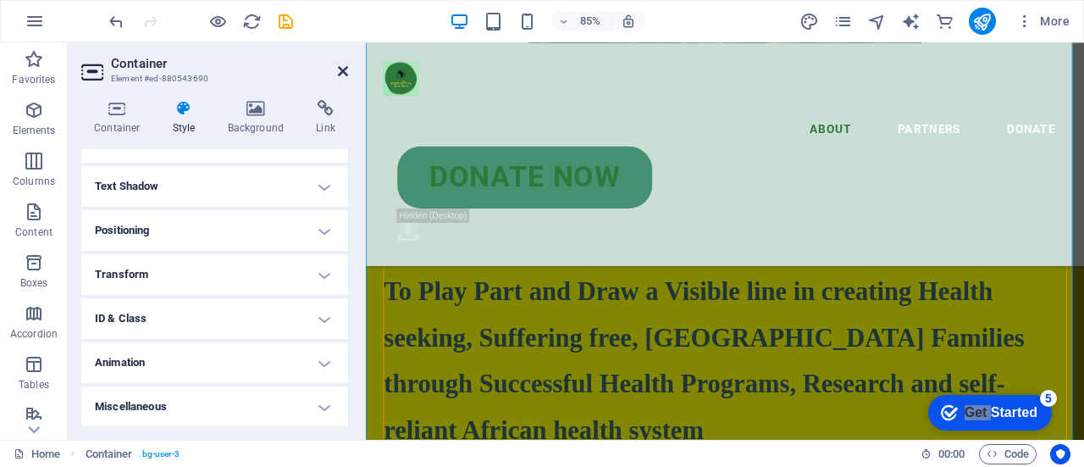
drag, startPoint x: 344, startPoint y: 68, endPoint x: 286, endPoint y: 42, distance: 63.3
click at [344, 68] on icon at bounding box center [343, 71] width 10 height 14
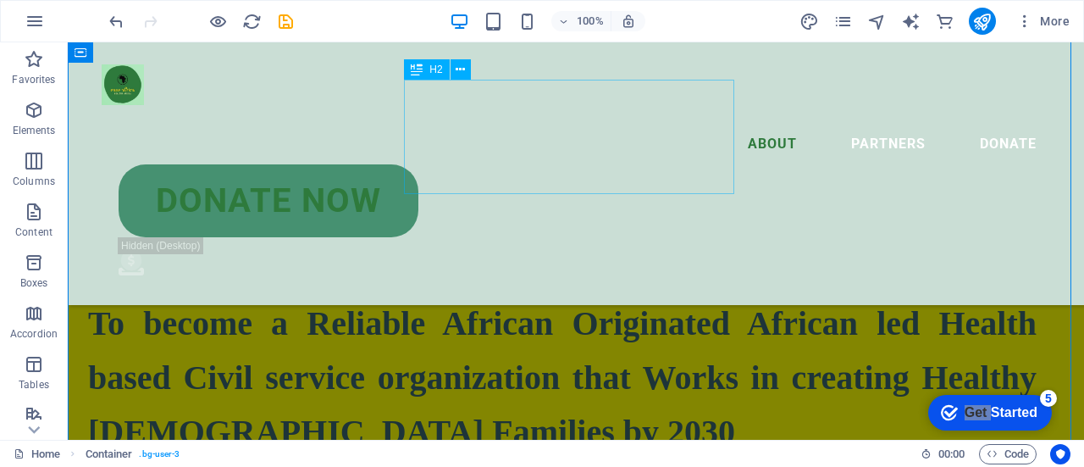
scroll to position [2437, 0]
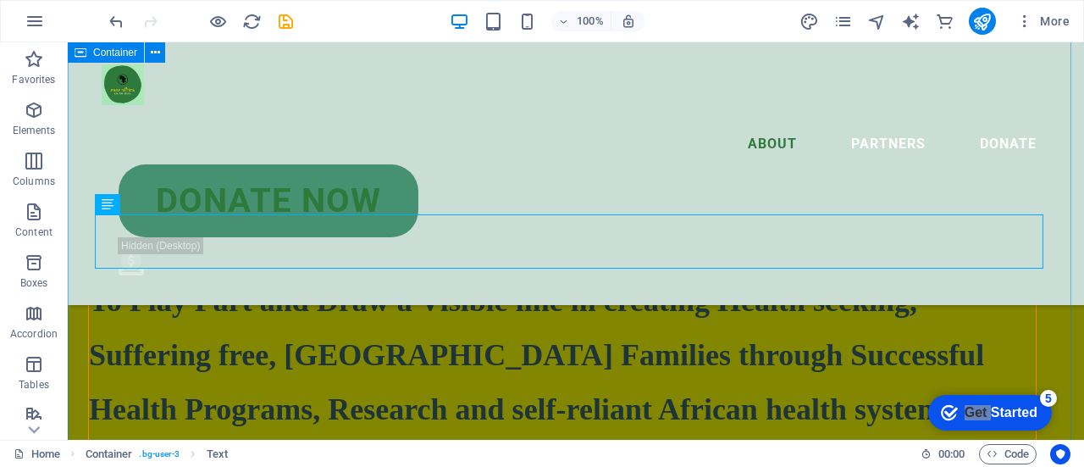
click at [161, 202] on icon at bounding box center [156, 204] width 9 height 18
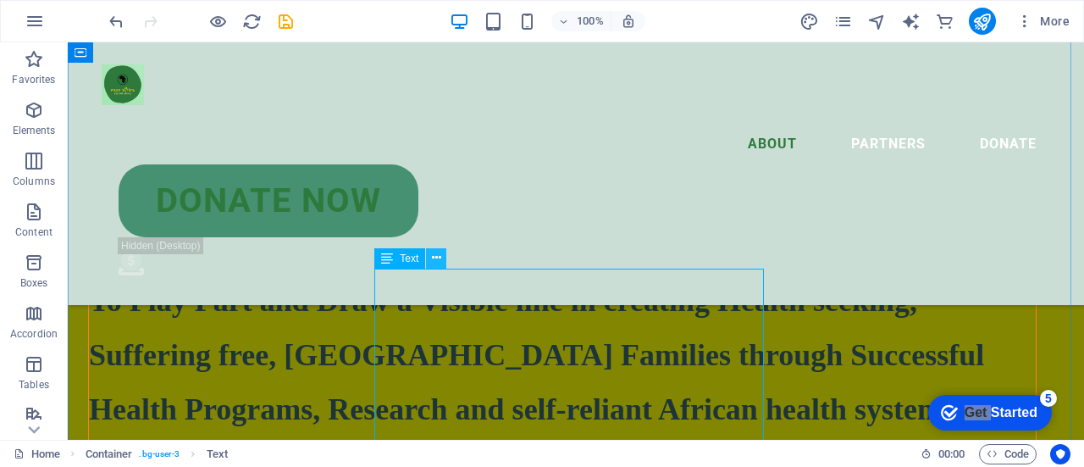
click at [439, 260] on icon at bounding box center [436, 258] width 9 height 18
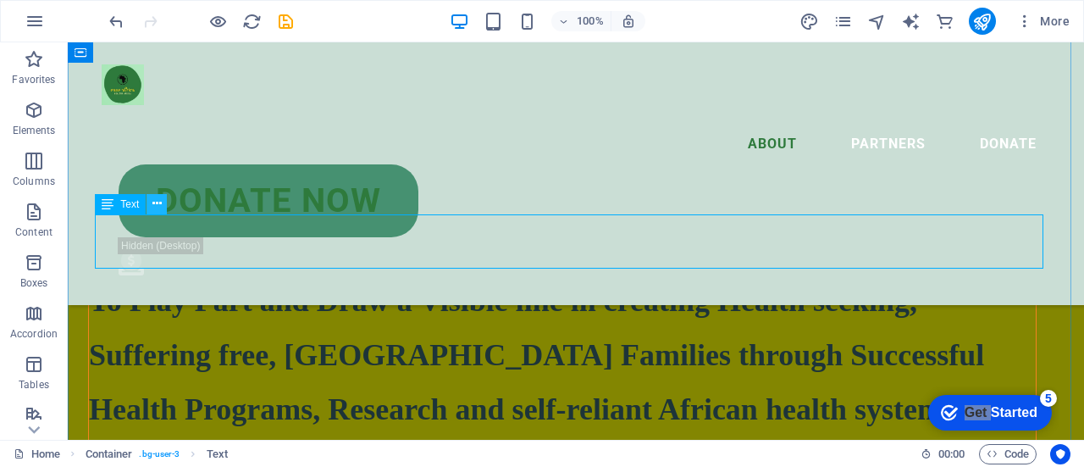
click at [163, 198] on button at bounding box center [157, 204] width 20 height 20
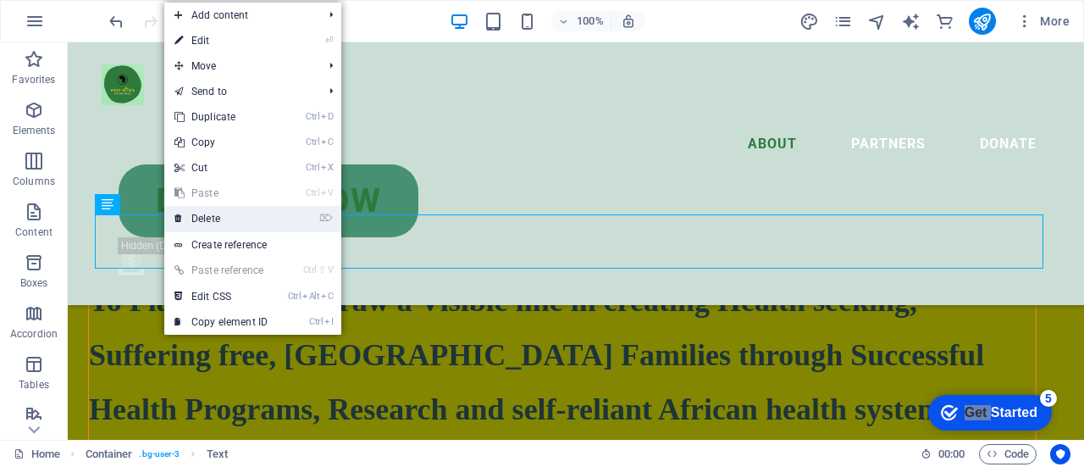
click at [230, 219] on link "⌦ Delete" at bounding box center [220, 218] width 113 height 25
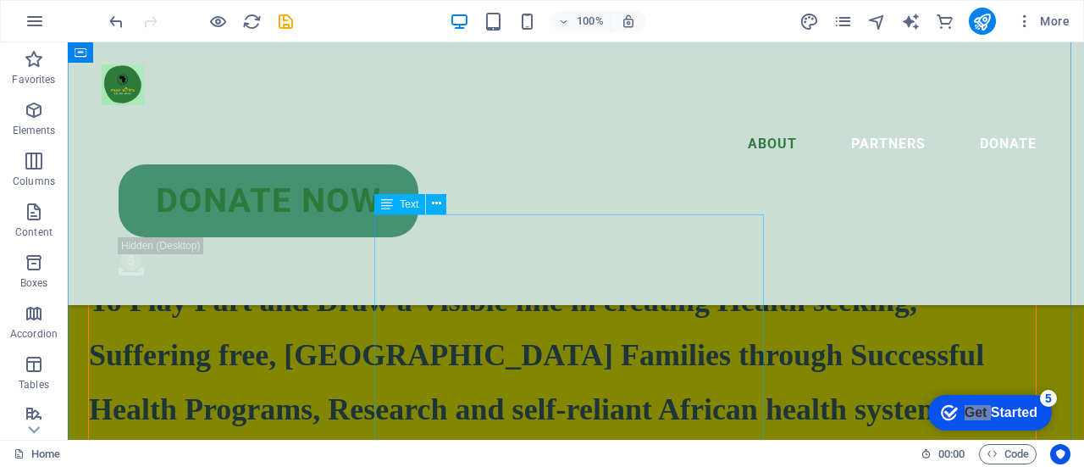
click at [443, 201] on button at bounding box center [436, 204] width 20 height 20
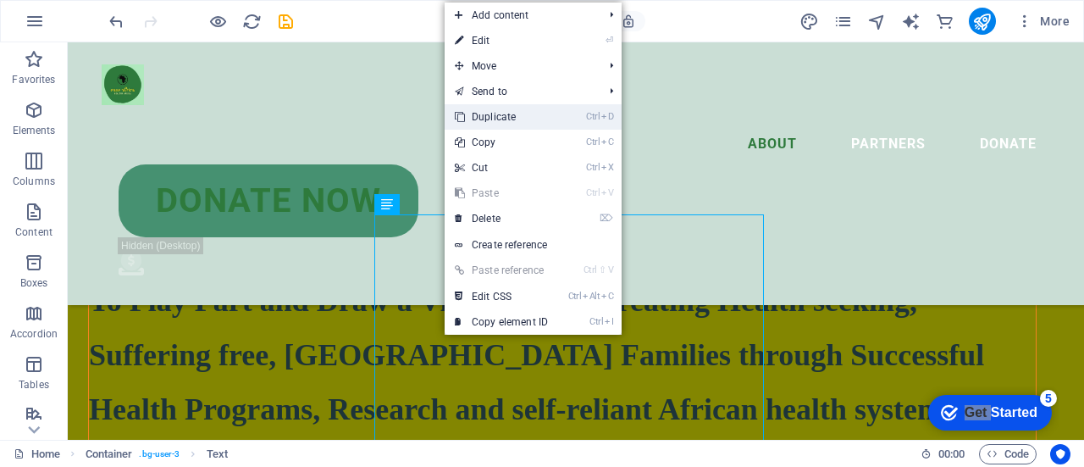
click at [496, 118] on link "Ctrl D Duplicate" at bounding box center [501, 116] width 113 height 25
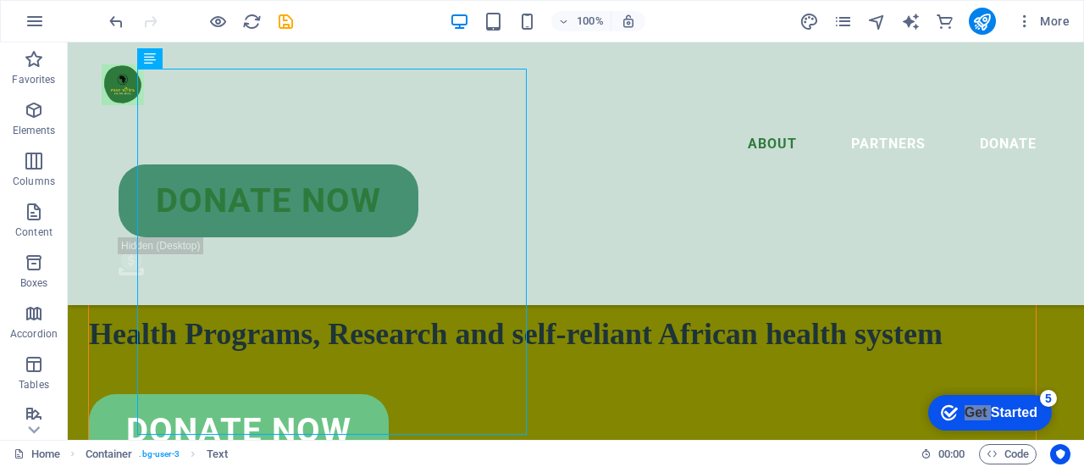
scroll to position [2503, 0]
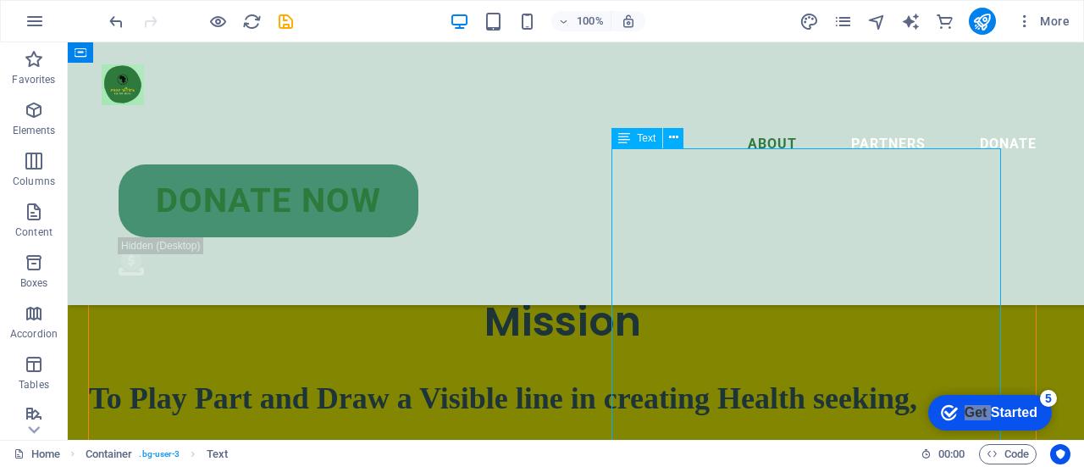
scroll to position [2845, 0]
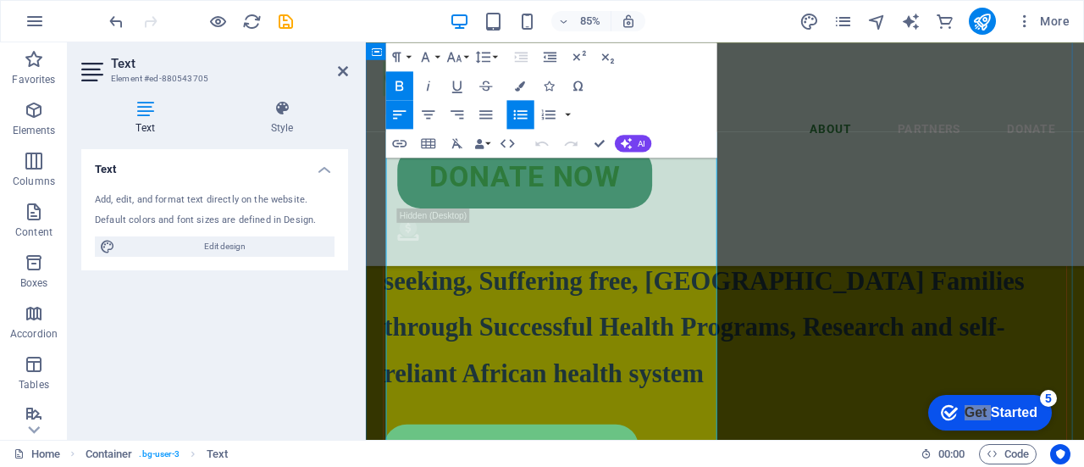
drag, startPoint x: 517, startPoint y: 258, endPoint x: 420, endPoint y: 209, distance: 108.3
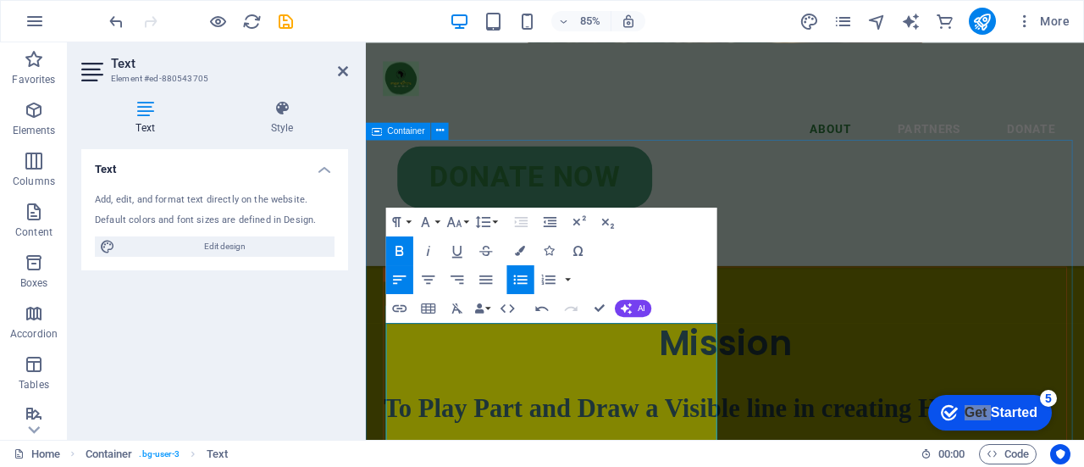
scroll to position [2620, 0]
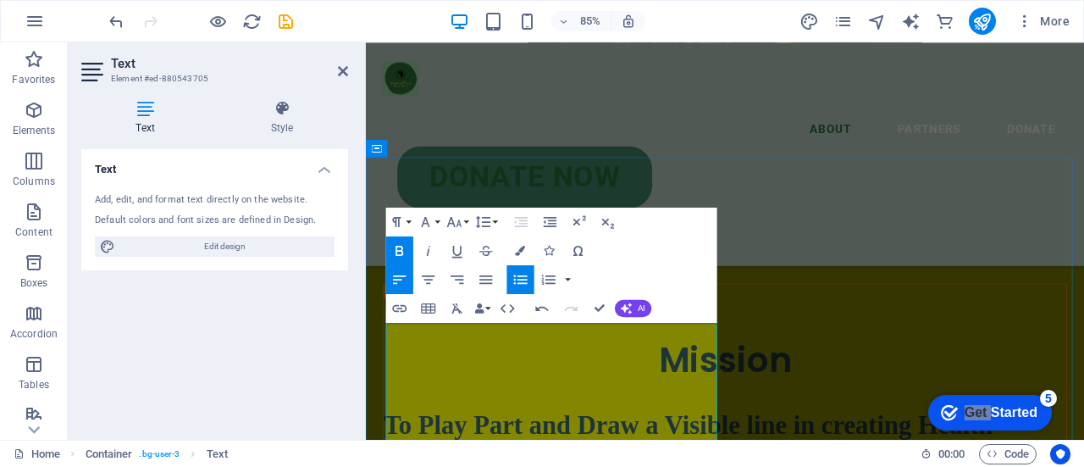
drag, startPoint x: 411, startPoint y: 390, endPoint x: 556, endPoint y: 385, distance: 145.8
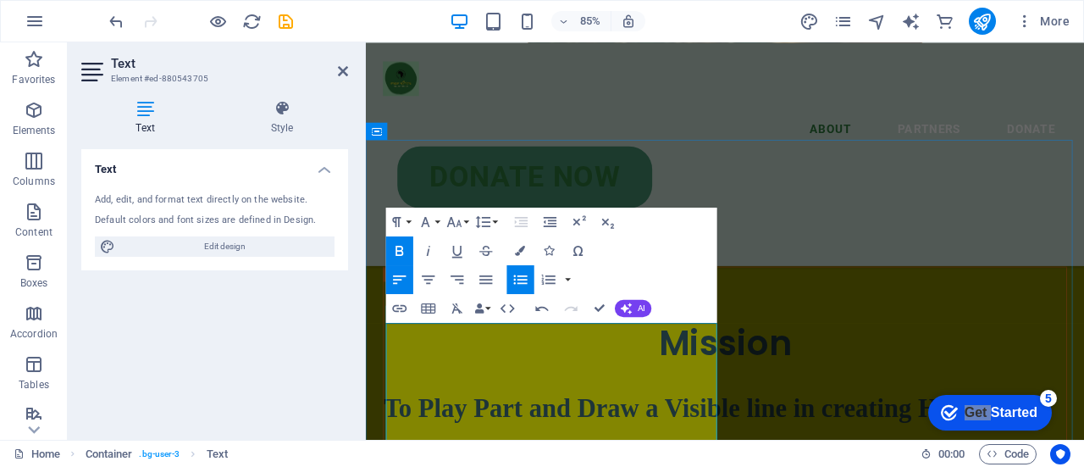
drag, startPoint x: 489, startPoint y: 391, endPoint x: 648, endPoint y: 433, distance: 164.5
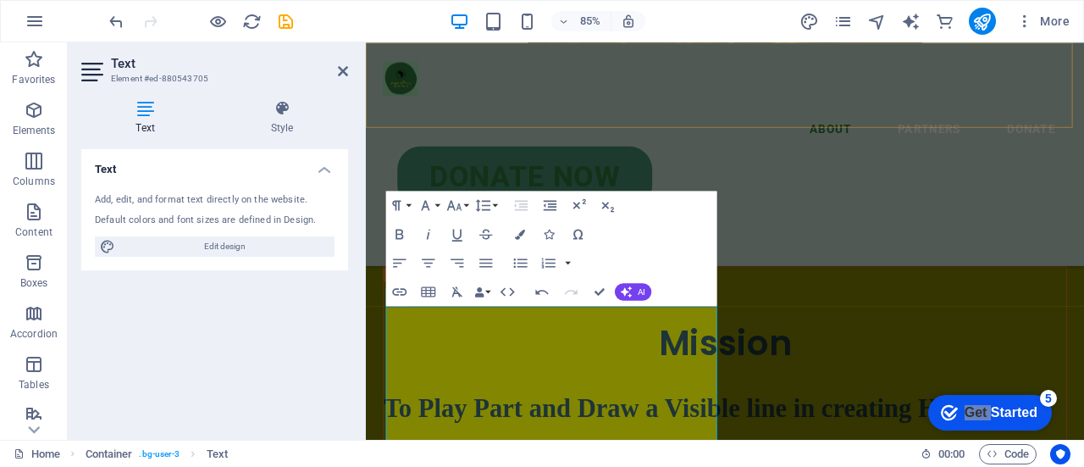
click at [1083, 93] on div "About Partners Donate Donate Now .fa-secondary{opacity:.4}" at bounding box center [788, 173] width 845 height 263
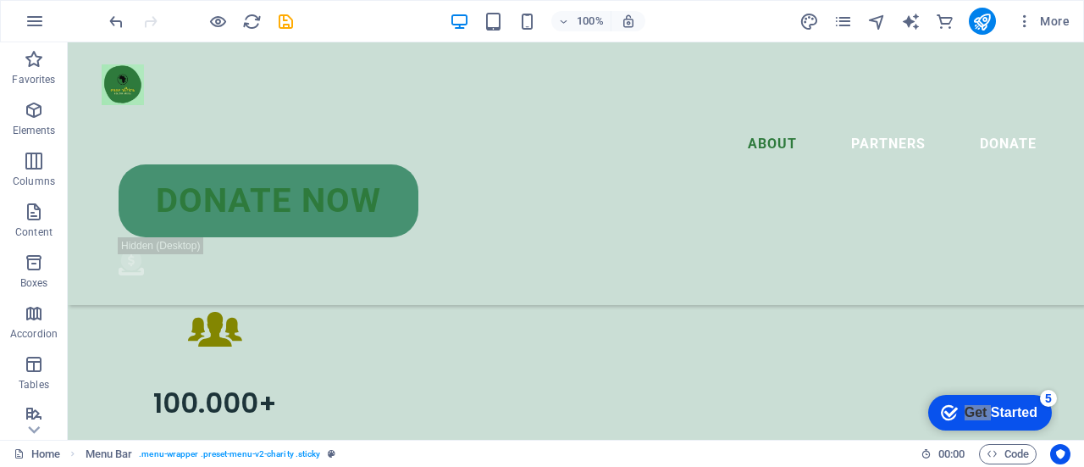
scroll to position [3930, 0]
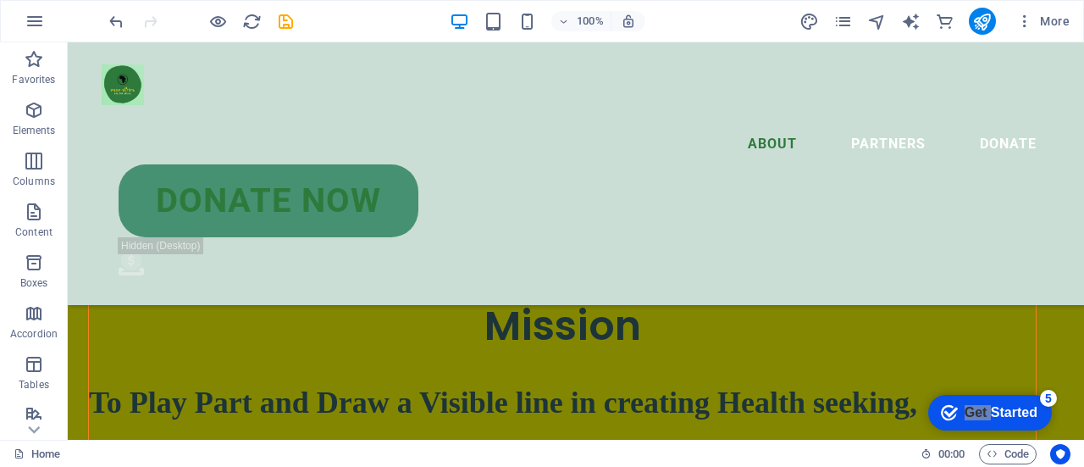
scroll to position [2397, 0]
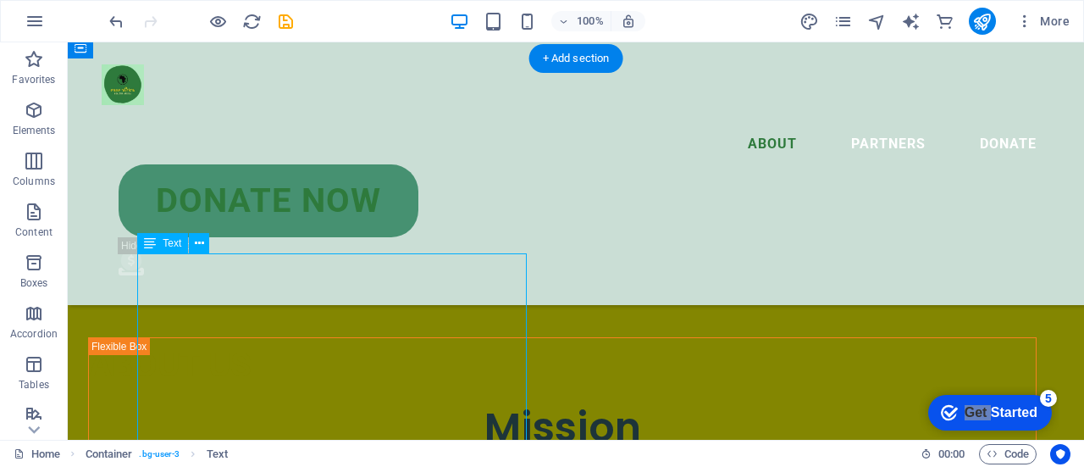
scroll to position [2773, 0]
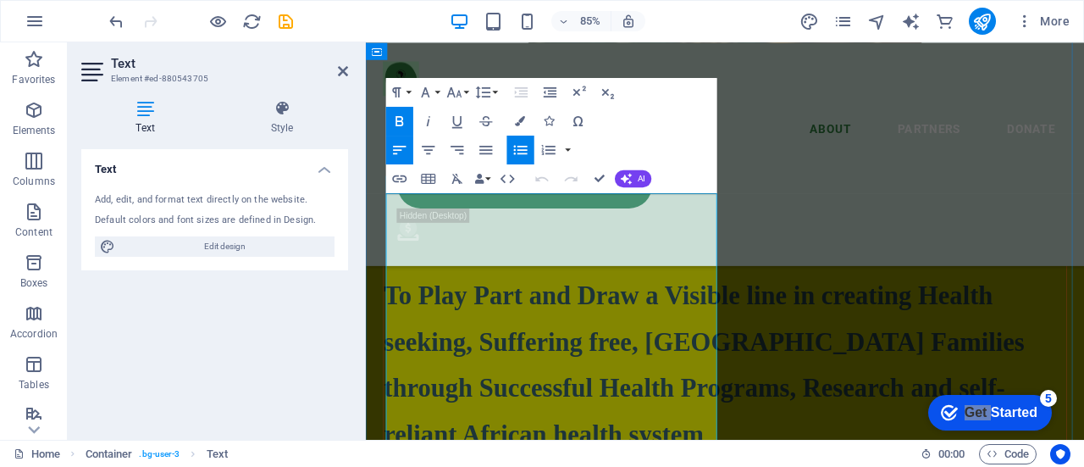
drag, startPoint x: 649, startPoint y: 321, endPoint x: 744, endPoint y: 333, distance: 96.4
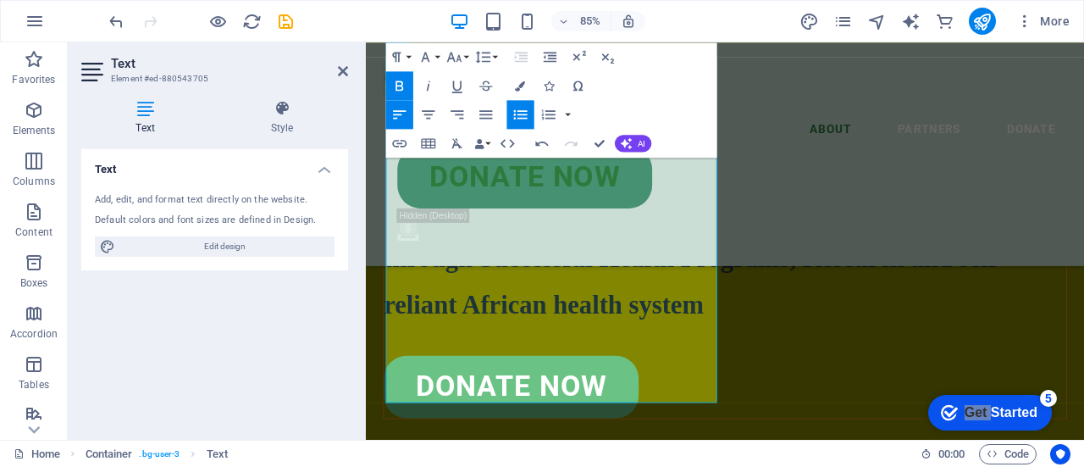
scroll to position [2934, 0]
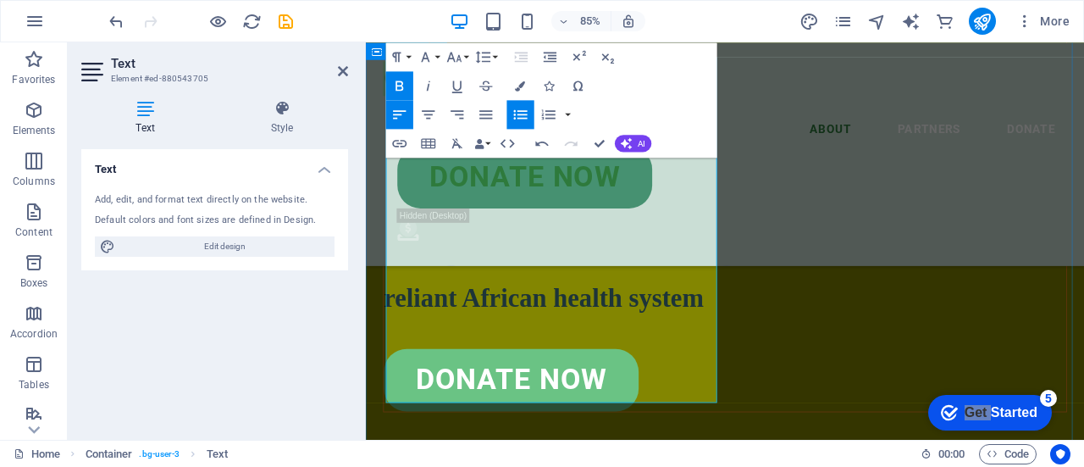
drag, startPoint x: 534, startPoint y: 324, endPoint x: 415, endPoint y: 241, distance: 145.9
drag, startPoint x: 495, startPoint y: 241, endPoint x: 533, endPoint y: 318, distance: 85.2
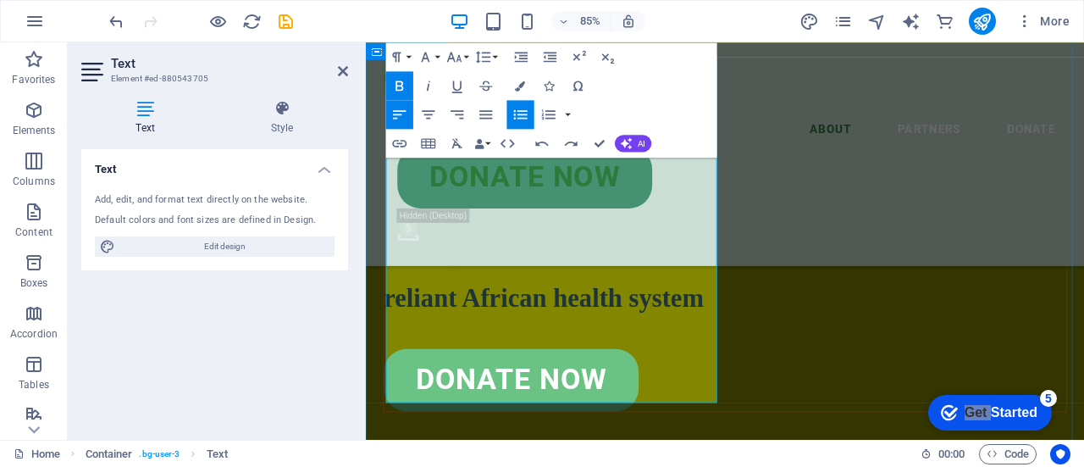
scroll to position [2954, 0]
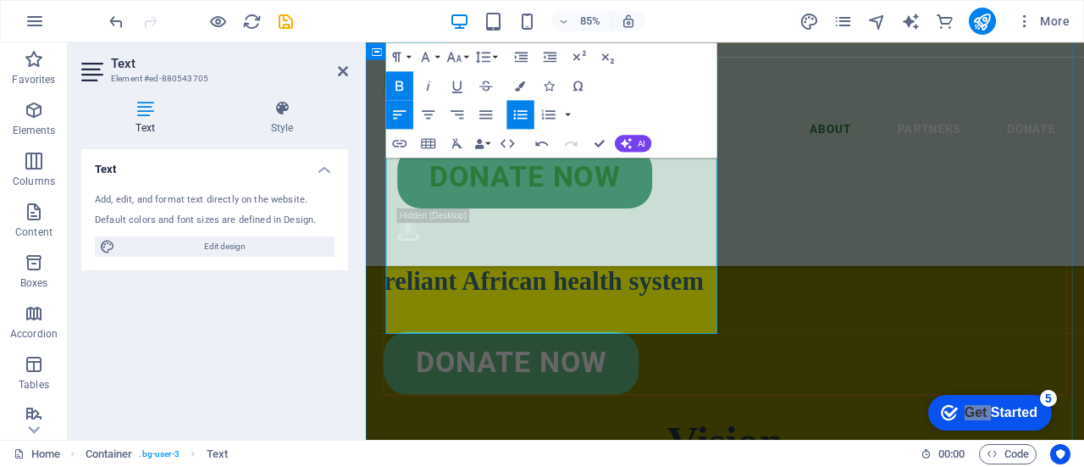
drag, startPoint x: 470, startPoint y: 247, endPoint x: 486, endPoint y: 250, distance: 16.3
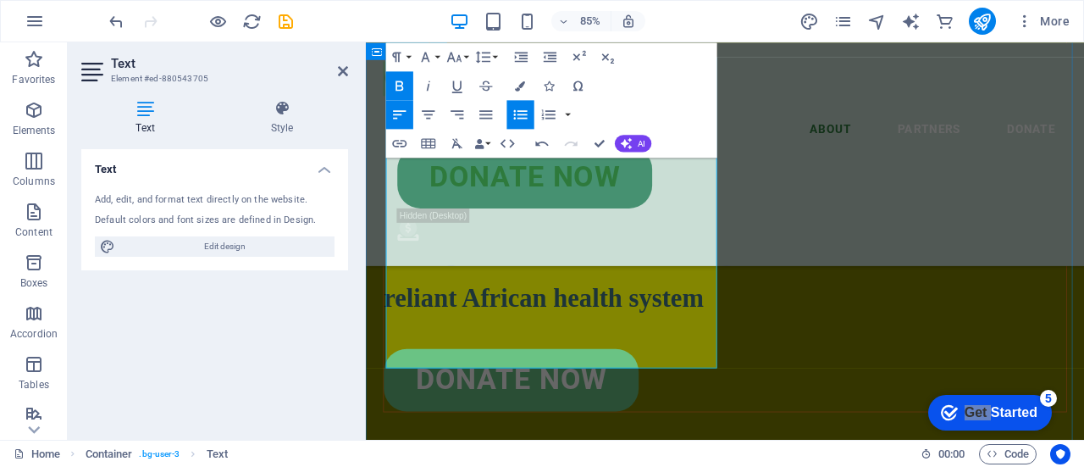
drag, startPoint x: 426, startPoint y: 318, endPoint x: 697, endPoint y: 409, distance: 286.0
